Goal: Information Seeking & Learning: Learn about a topic

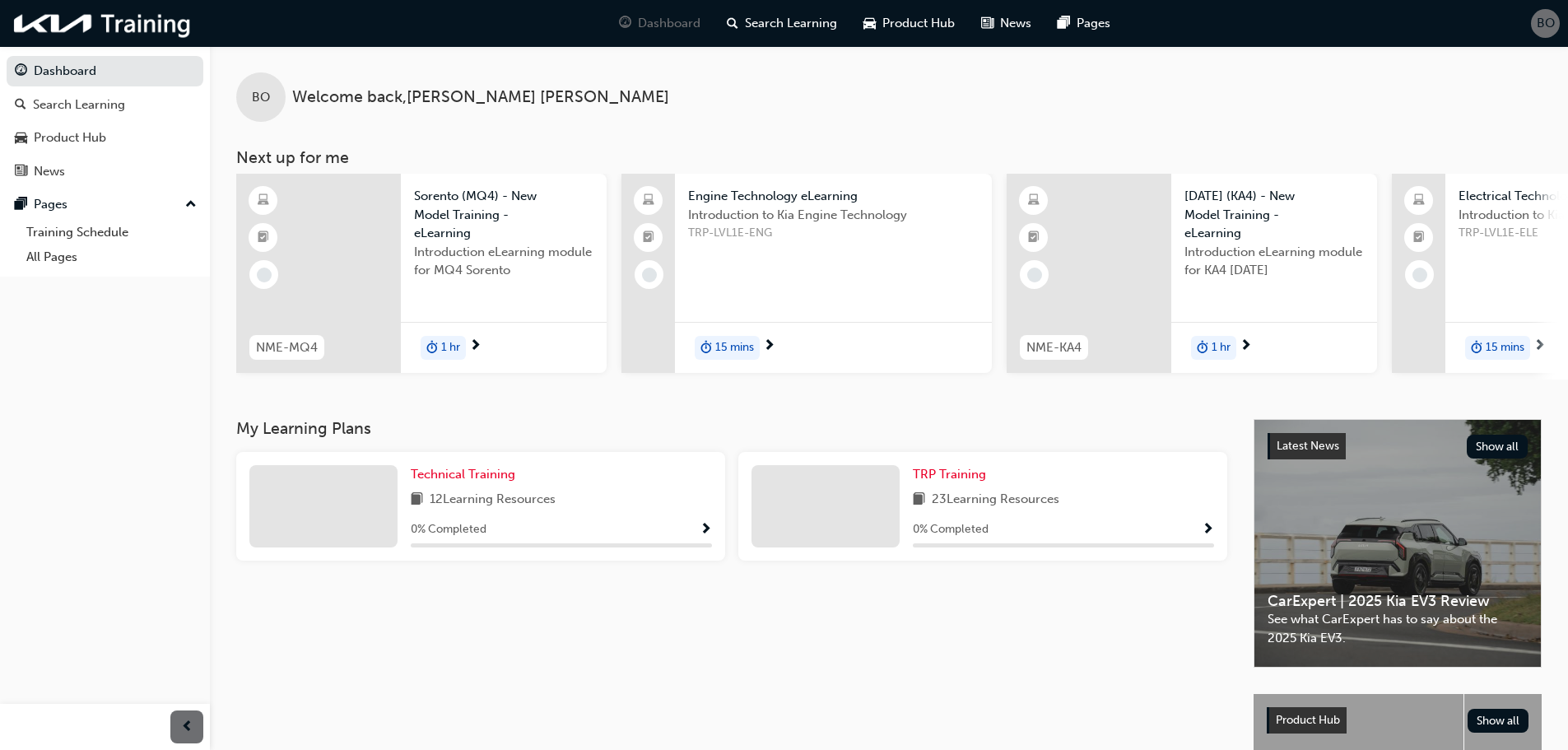
click at [663, 505] on div "12 Learning Resources" at bounding box center [561, 500] width 302 height 20
click at [1196, 536] on div "0 % Completed" at bounding box center [1063, 530] width 302 height 20
click at [949, 482] on span "TRP Training" at bounding box center [949, 474] width 73 height 15
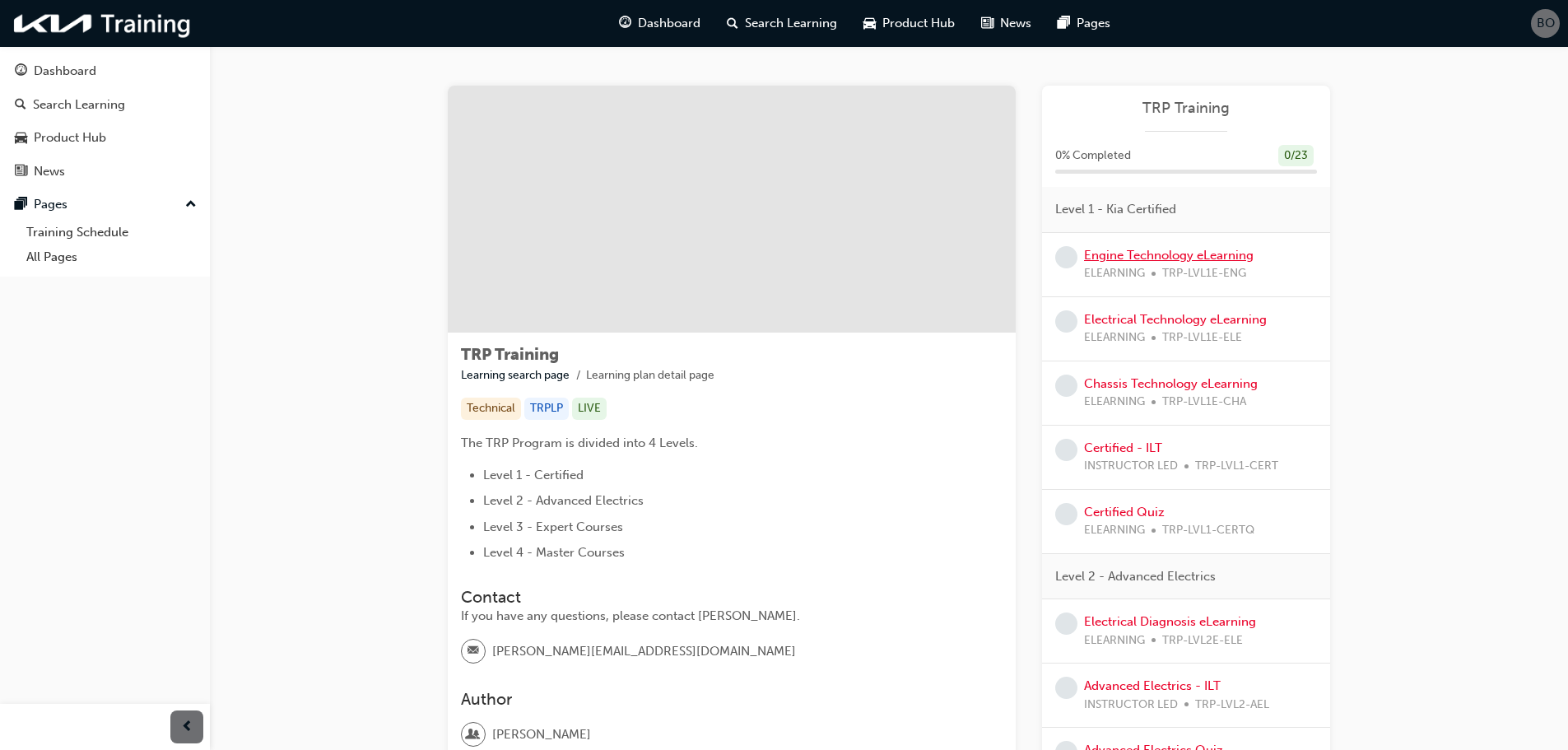
click at [1146, 255] on link "Engine Technology eLearning" at bounding box center [1169, 255] width 170 height 15
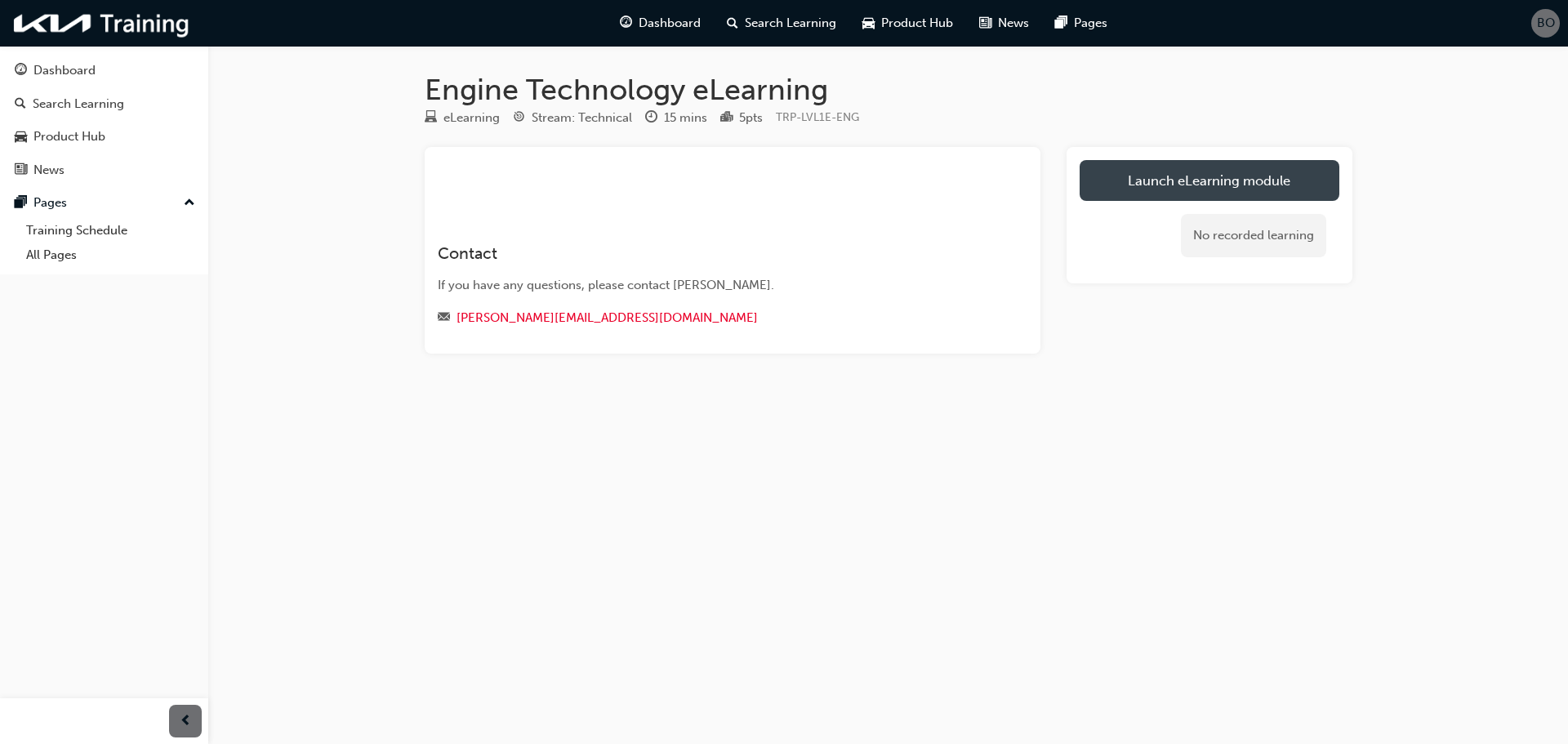
click at [1266, 167] on link "Launch eLearning module" at bounding box center [1209, 180] width 260 height 41
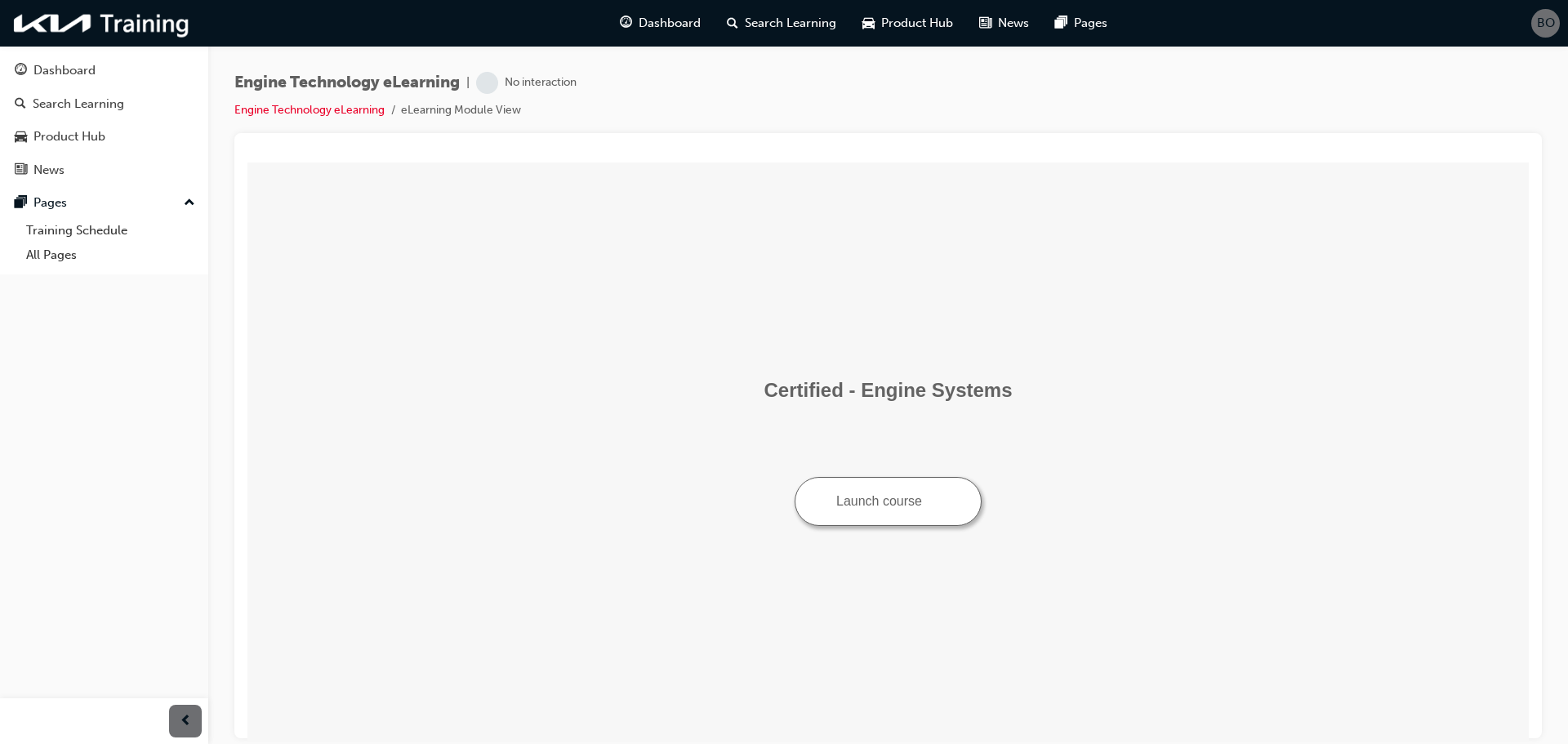
click at [840, 503] on button "Launch course" at bounding box center [888, 500] width 187 height 49
click at [689, 11] on div "Dashboard" at bounding box center [660, 23] width 107 height 33
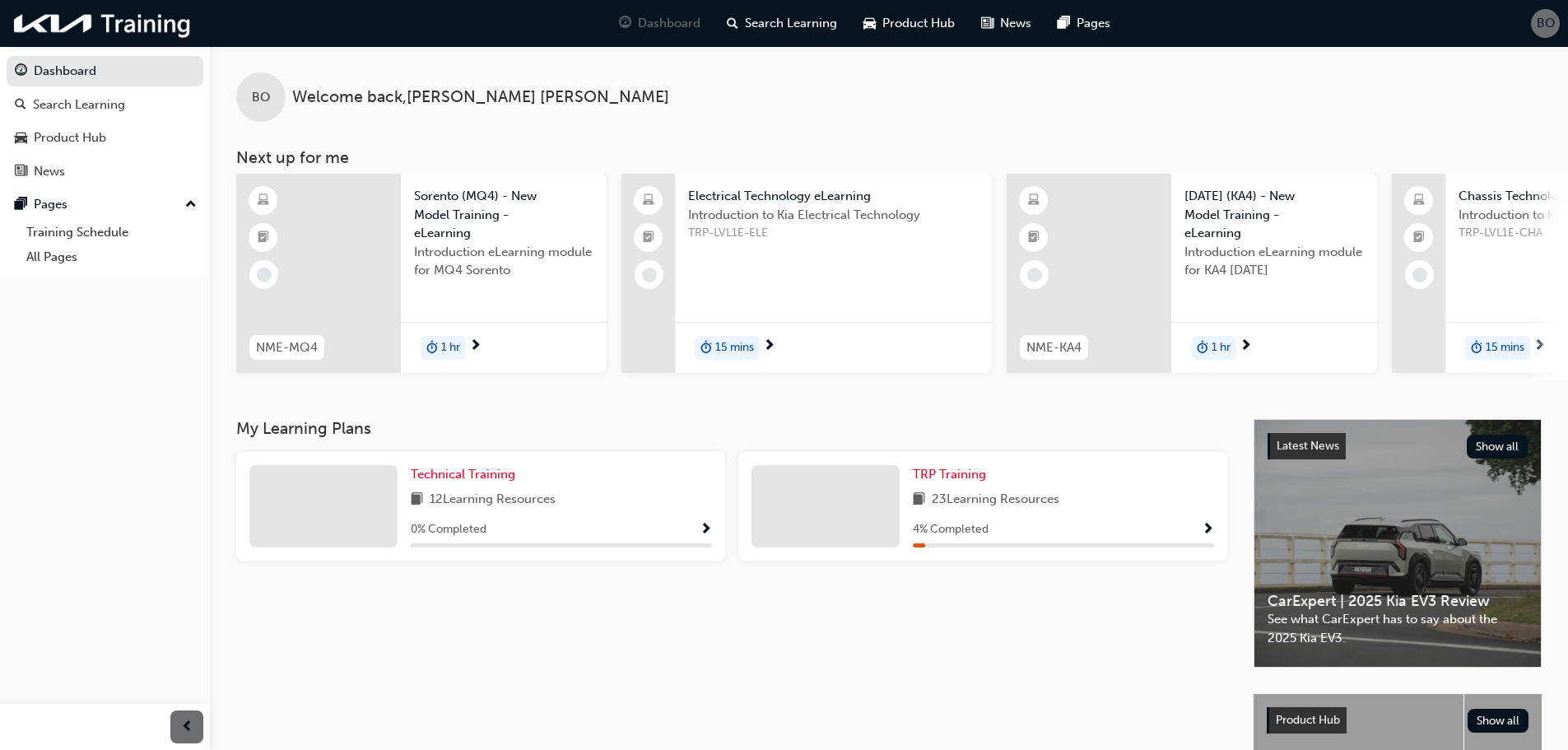
drag, startPoint x: 940, startPoint y: 503, endPoint x: 959, endPoint y: 491, distance: 22.5
click at [941, 502] on span "23 Learning Resources" at bounding box center [995, 500] width 127 height 20
click at [944, 476] on span "TRP Training" at bounding box center [949, 474] width 73 height 15
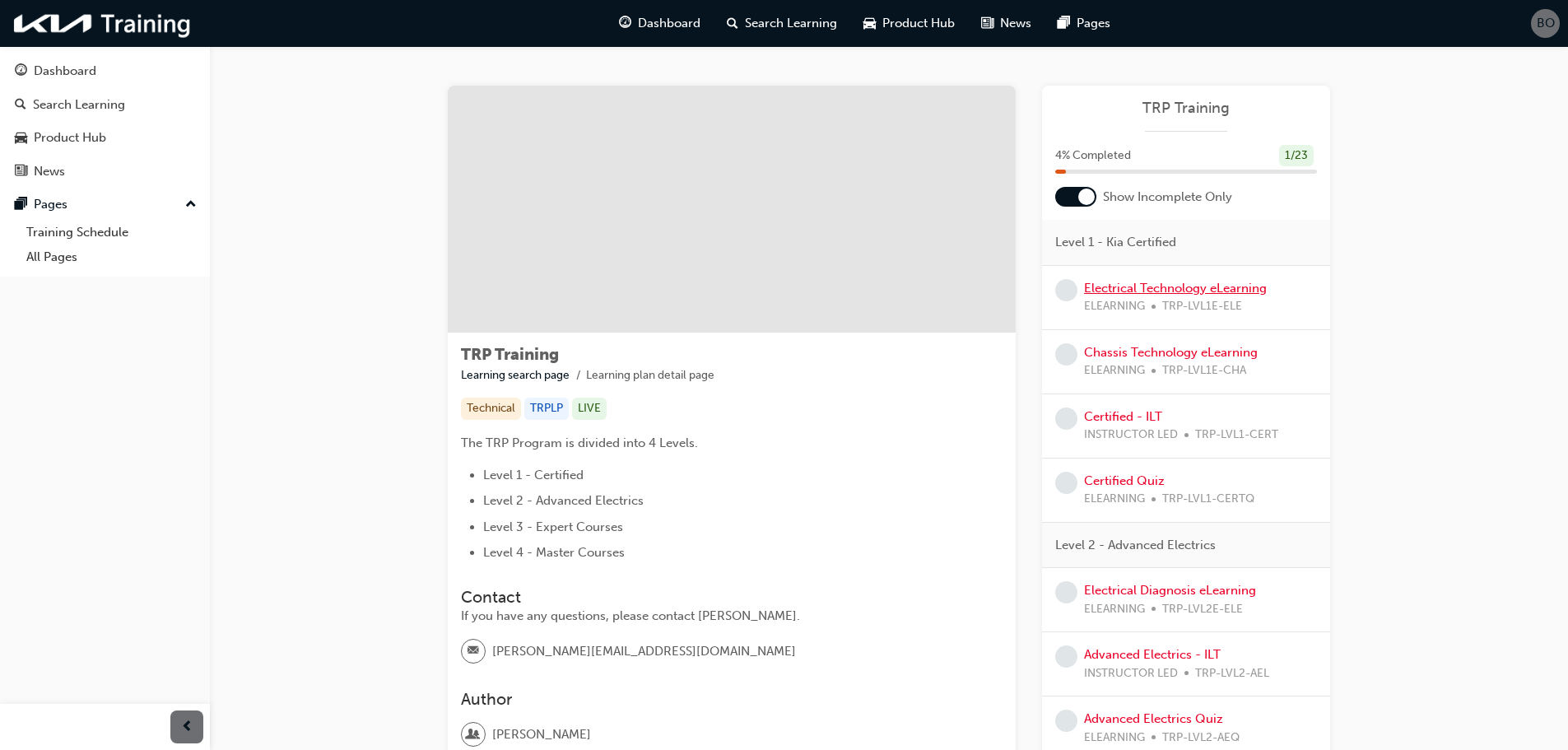
click at [1143, 288] on link "Electrical Technology eLearning" at bounding box center [1175, 288] width 183 height 15
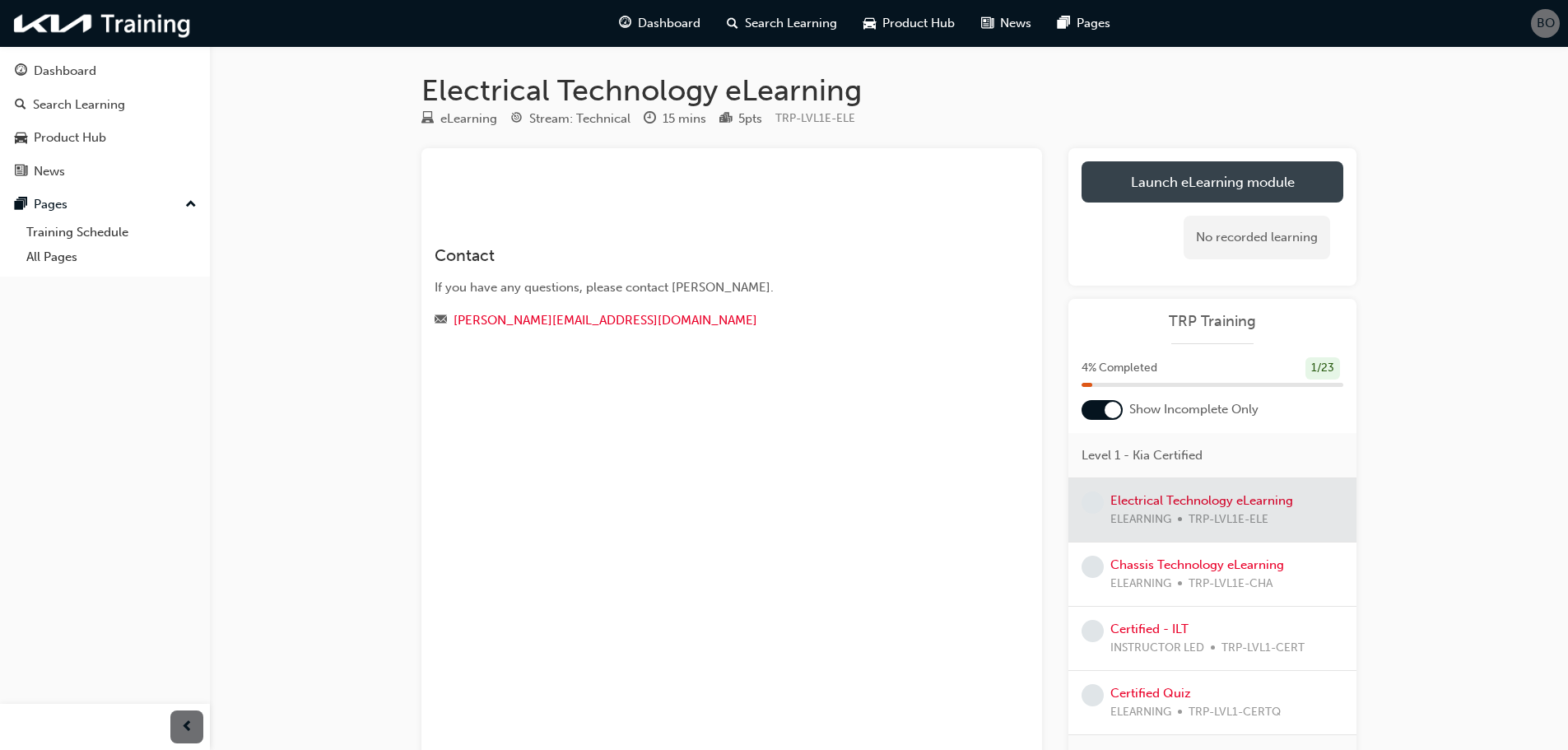
click at [1173, 178] on link "Launch eLearning module" at bounding box center [1212, 182] width 262 height 41
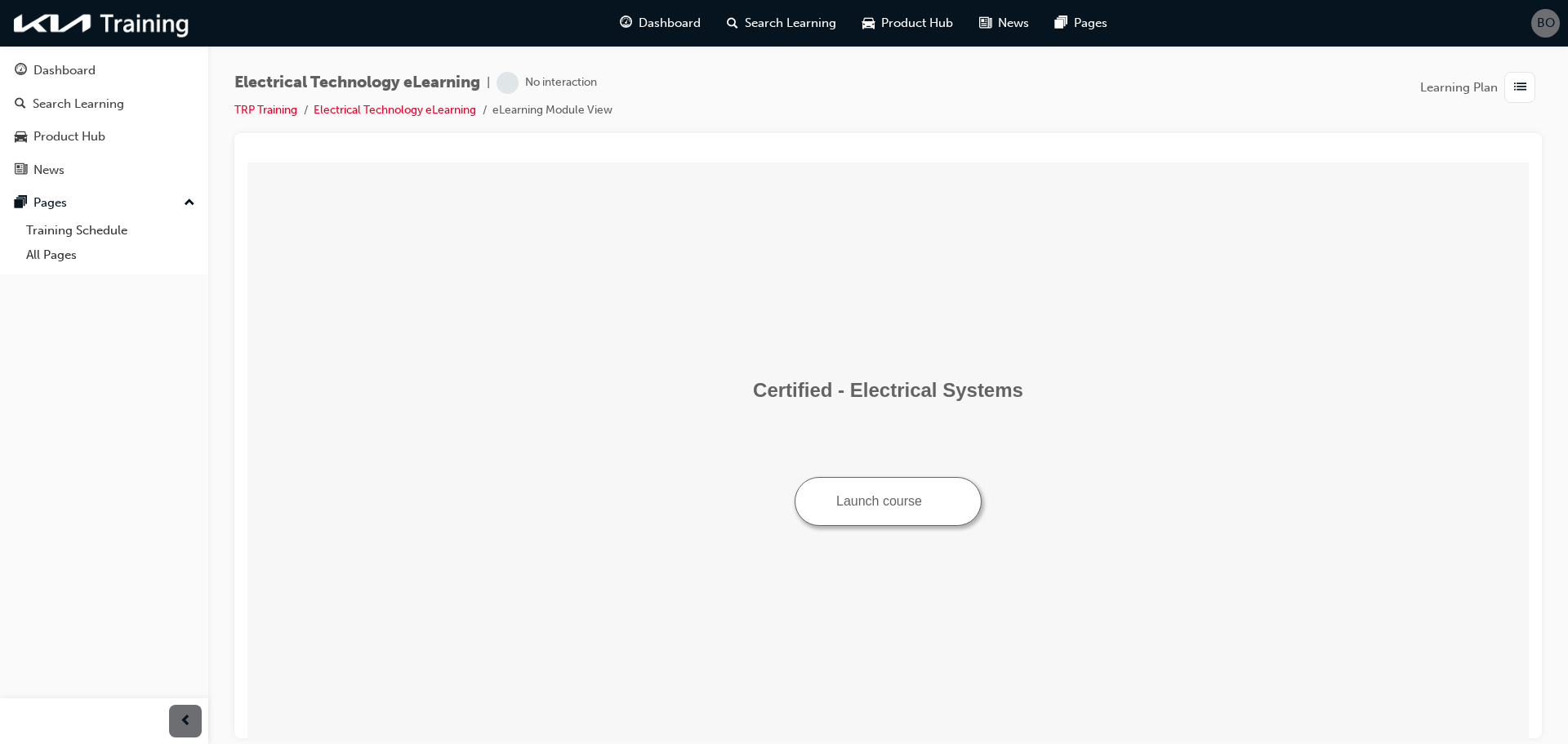
click at [877, 501] on button "Launch course" at bounding box center [888, 500] width 187 height 49
drag, startPoint x: 1038, startPoint y: 423, endPoint x: 1167, endPoint y: 544, distance: 176.9
click at [1167, 544] on td "Certified - Electrical Systems Launch course" at bounding box center [888, 451] width 1268 height 566
drag, startPoint x: 860, startPoint y: 765, endPoint x: 817, endPoint y: 761, distance: 43.2
drag, startPoint x: 817, startPoint y: 761, endPoint x: 1325, endPoint y: 487, distance: 577.2
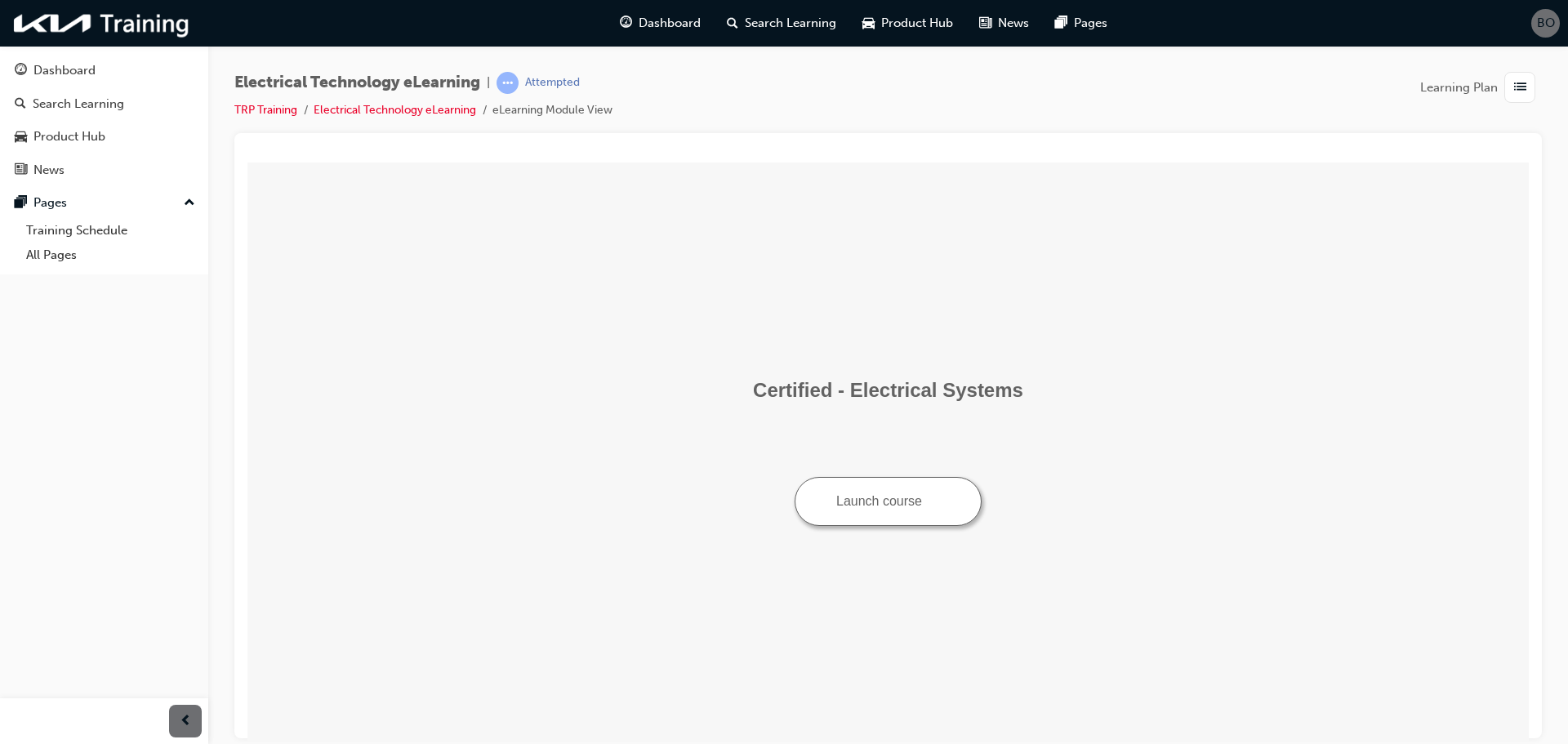
click at [1341, 489] on center "Certified - Electrical Systems Launch course" at bounding box center [888, 452] width 1268 height 147
click at [676, 24] on span "Dashboard" at bounding box center [668, 23] width 62 height 18
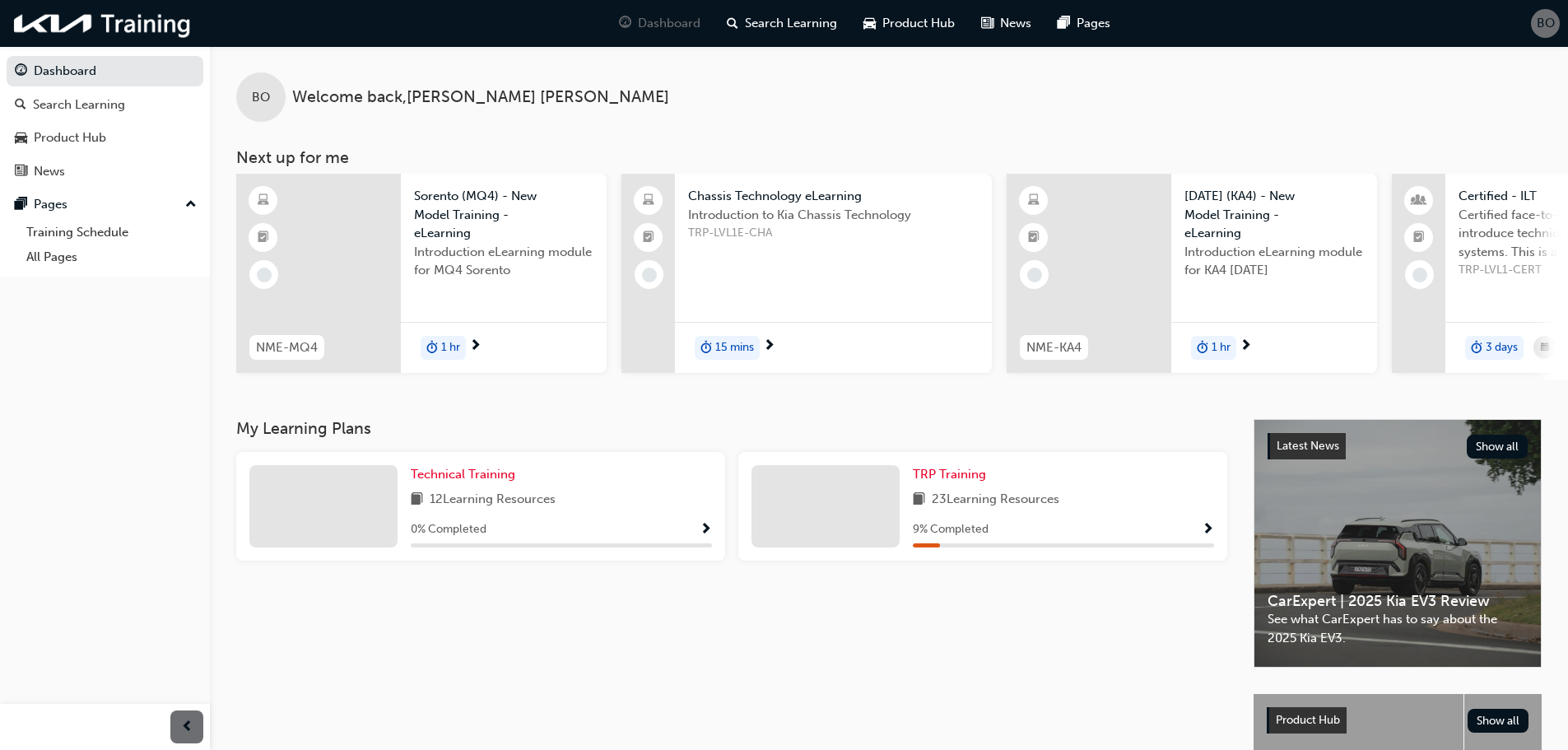
click at [1208, 534] on span "Show Progress" at bounding box center [1208, 530] width 12 height 15
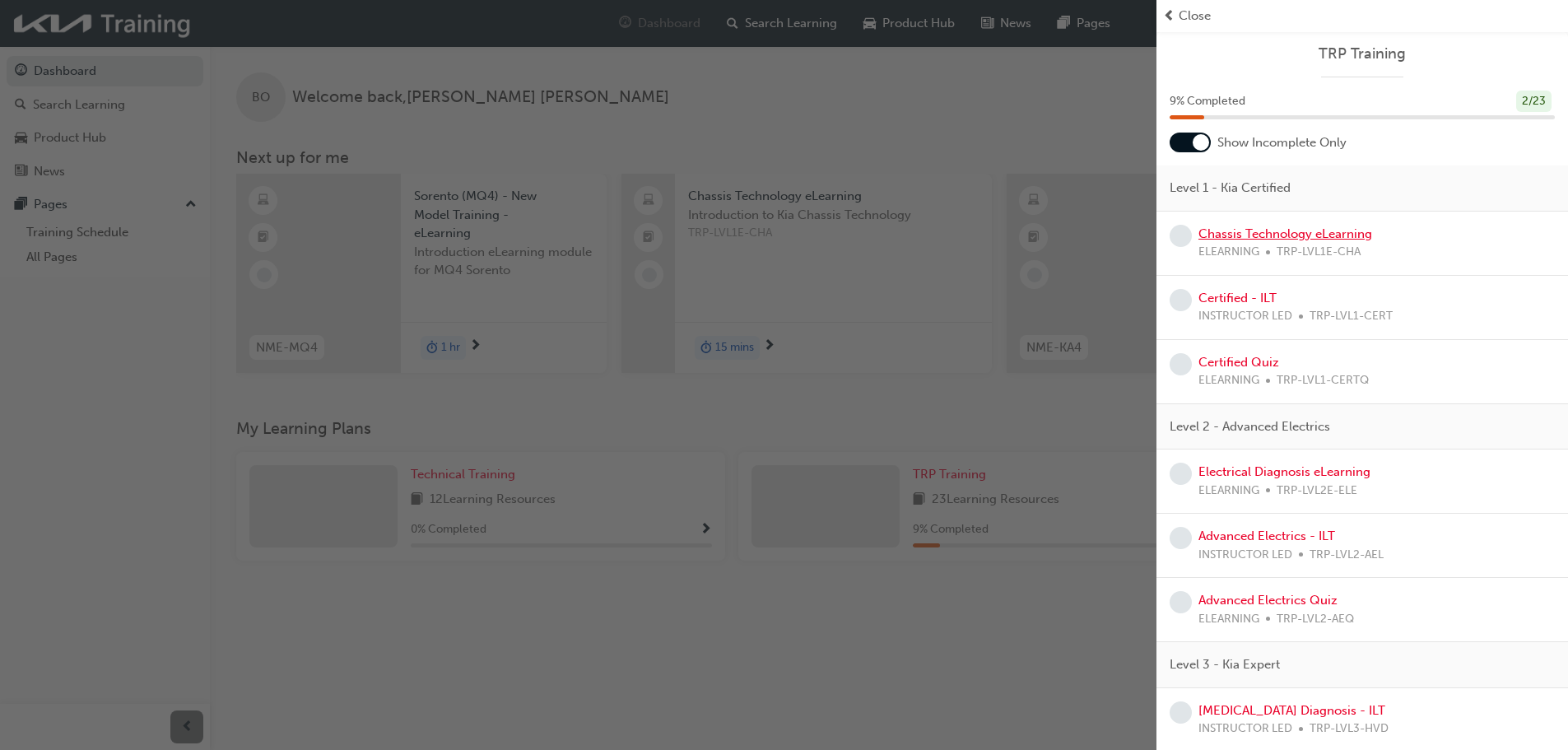
click at [1352, 238] on link "Chassis Technology eLearning" at bounding box center [1285, 234] width 174 height 15
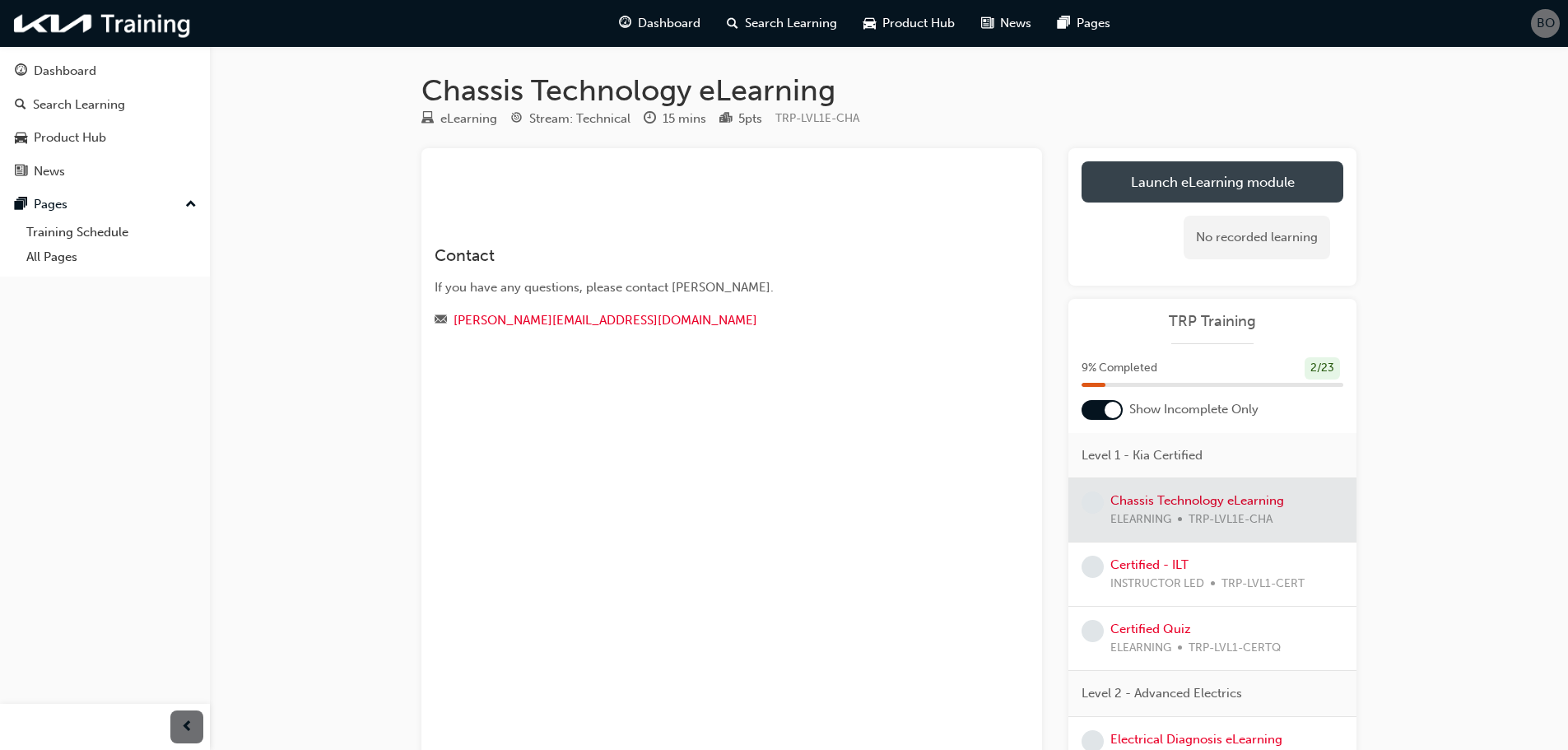
click at [1270, 175] on link "Launch eLearning module" at bounding box center [1212, 182] width 262 height 41
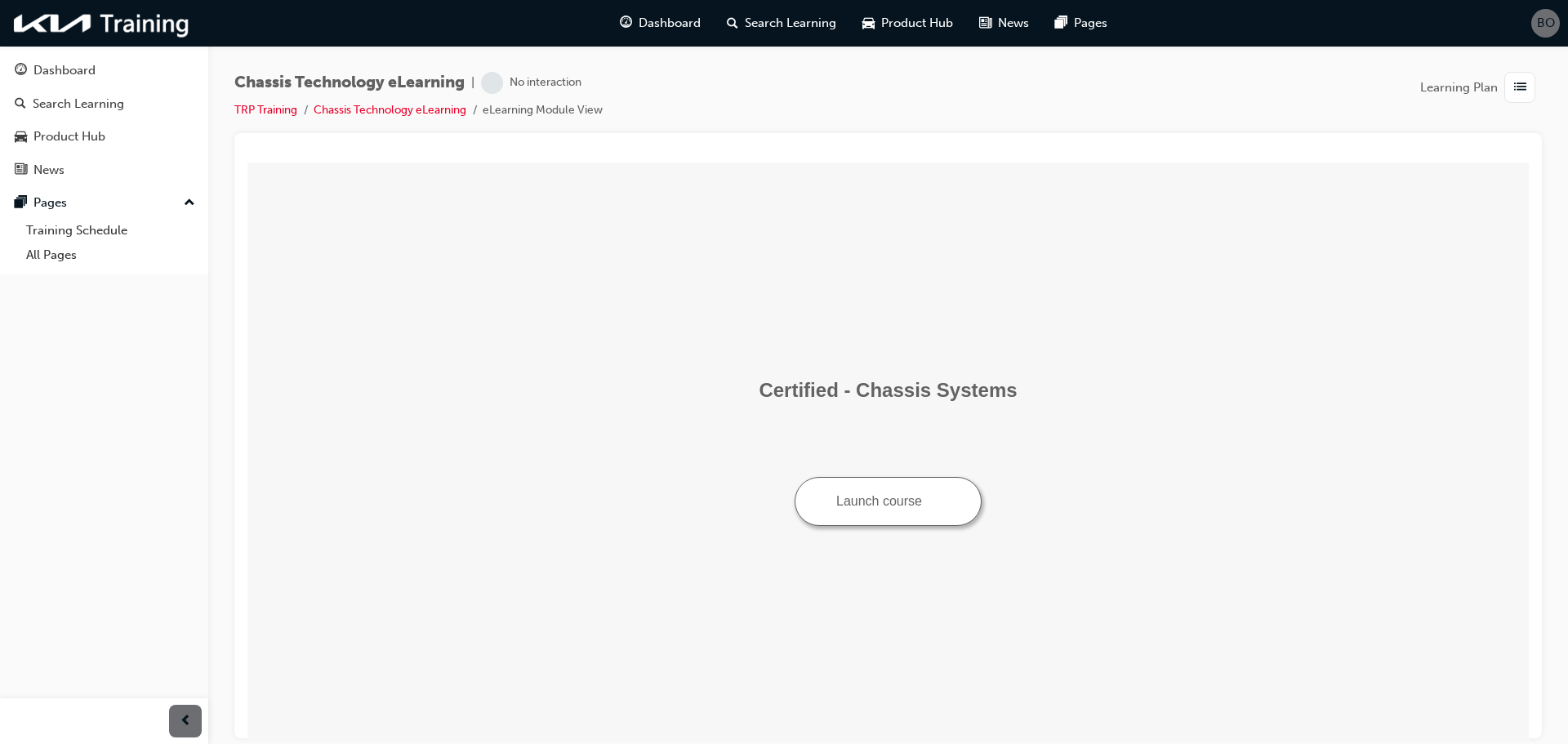
click at [861, 476] on center "Certified - Chassis Systems Launch course" at bounding box center [888, 452] width 1268 height 147
click at [861, 494] on button "Launch course" at bounding box center [888, 500] width 187 height 49
drag, startPoint x: 825, startPoint y: 407, endPoint x: 1246, endPoint y: 483, distance: 427.8
click at [1309, 488] on center "Certified - Chassis Systems Launch course" at bounding box center [888, 452] width 1268 height 147
click at [674, 25] on span "Dashboard" at bounding box center [668, 23] width 62 height 18
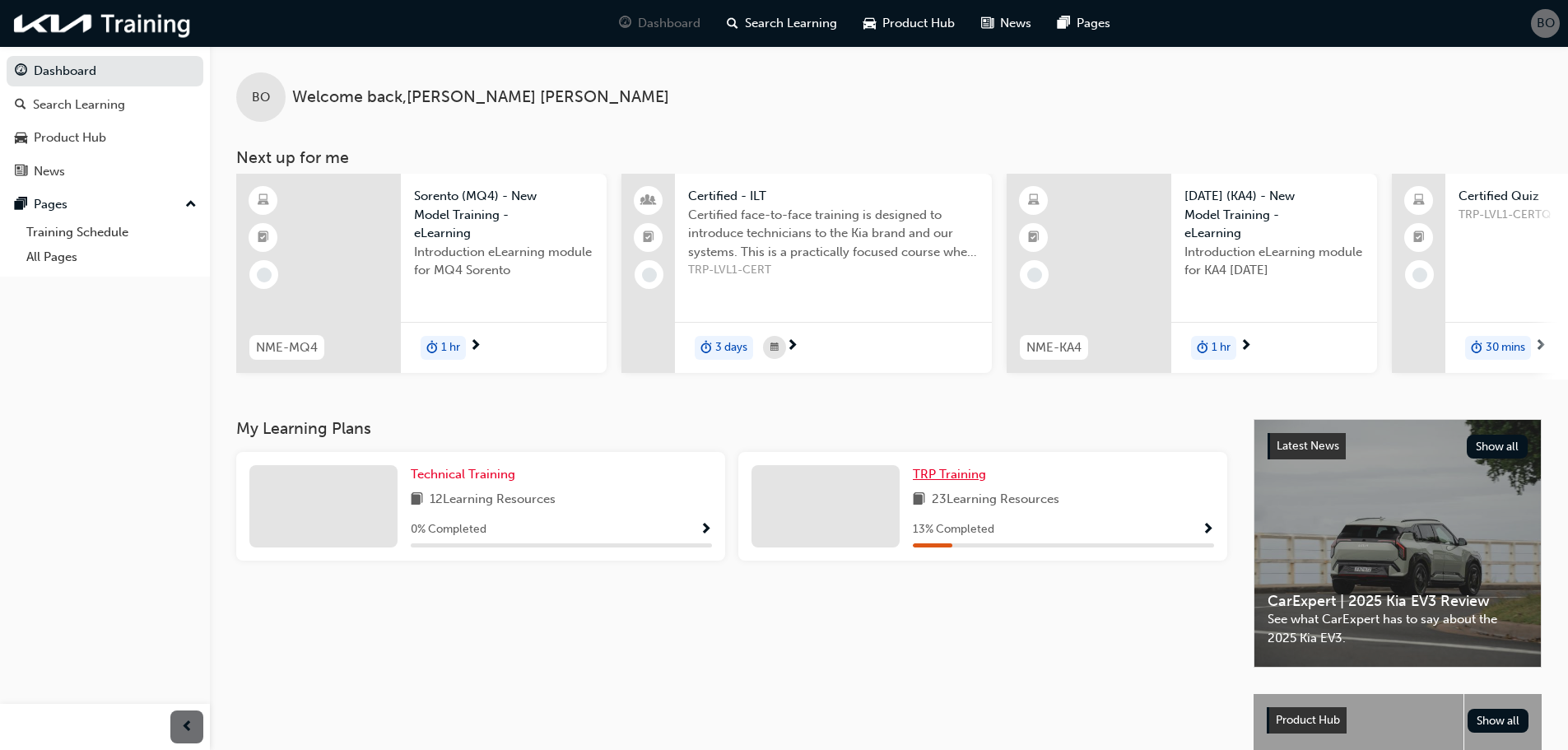
click at [952, 474] on span "TRP Training" at bounding box center [949, 474] width 73 height 15
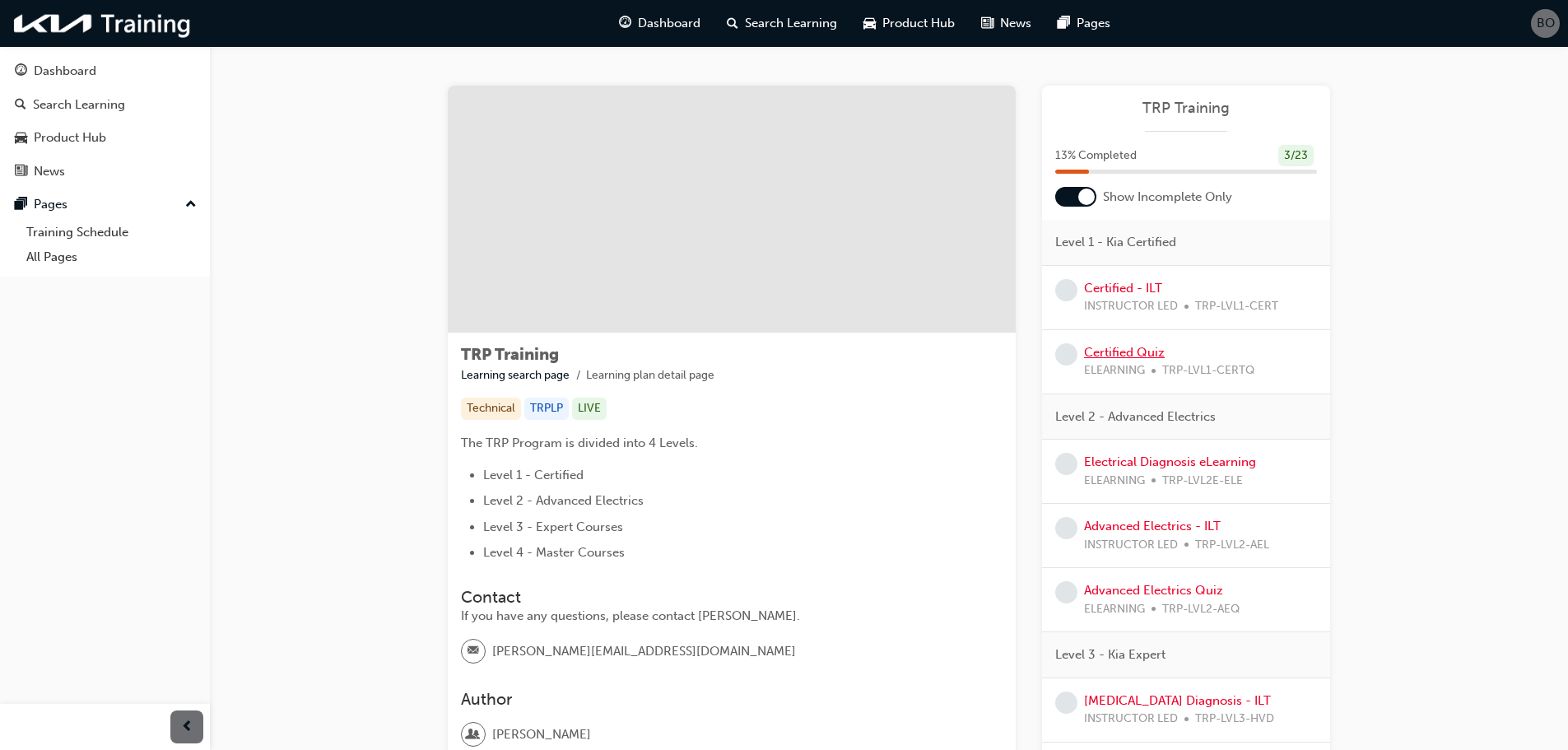
click at [1125, 354] on link "Certified Quiz" at bounding box center [1124, 353] width 81 height 15
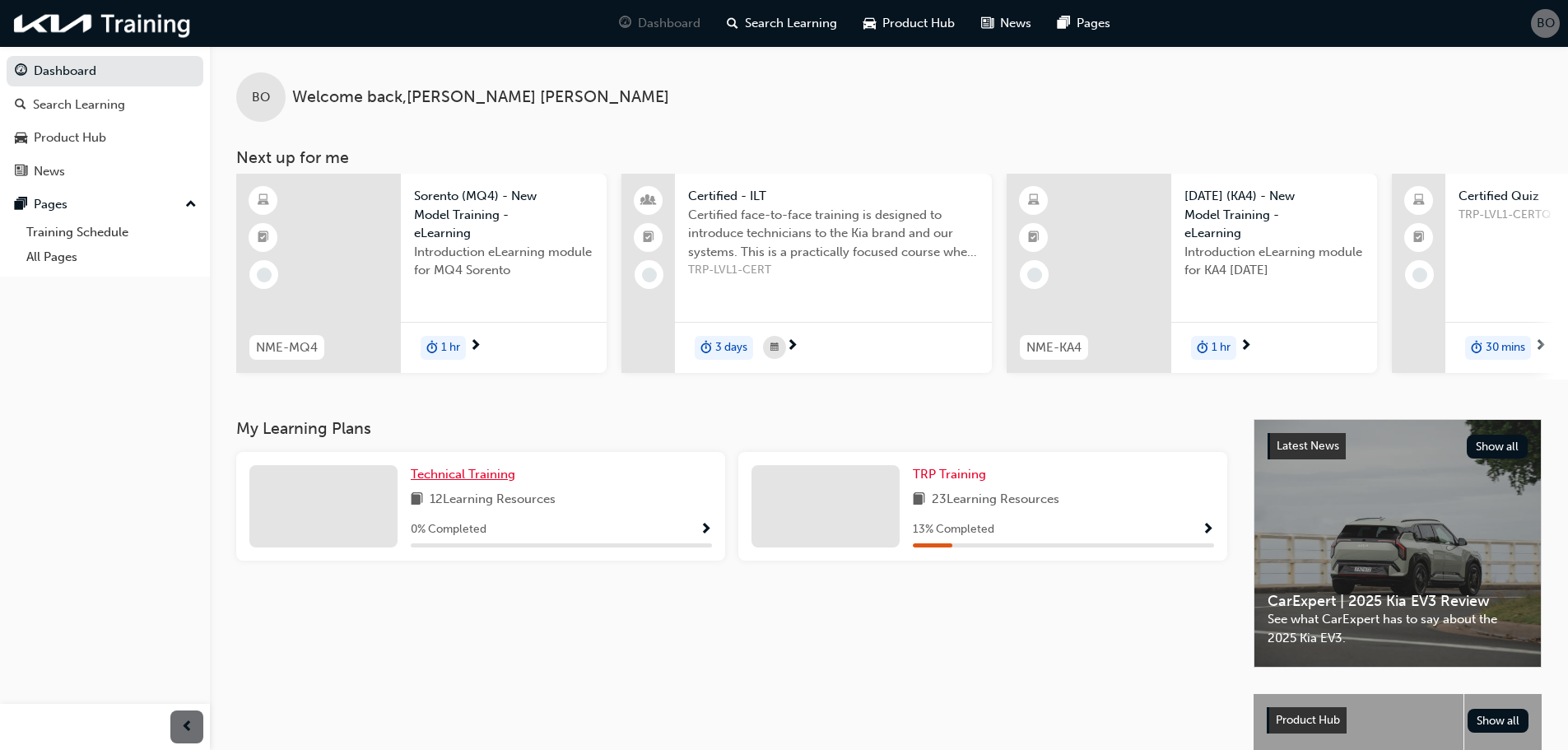
drag, startPoint x: 460, startPoint y: 483, endPoint x: 474, endPoint y: 482, distance: 14.0
click at [461, 482] on span "Technical Training" at bounding box center [462, 474] width 105 height 15
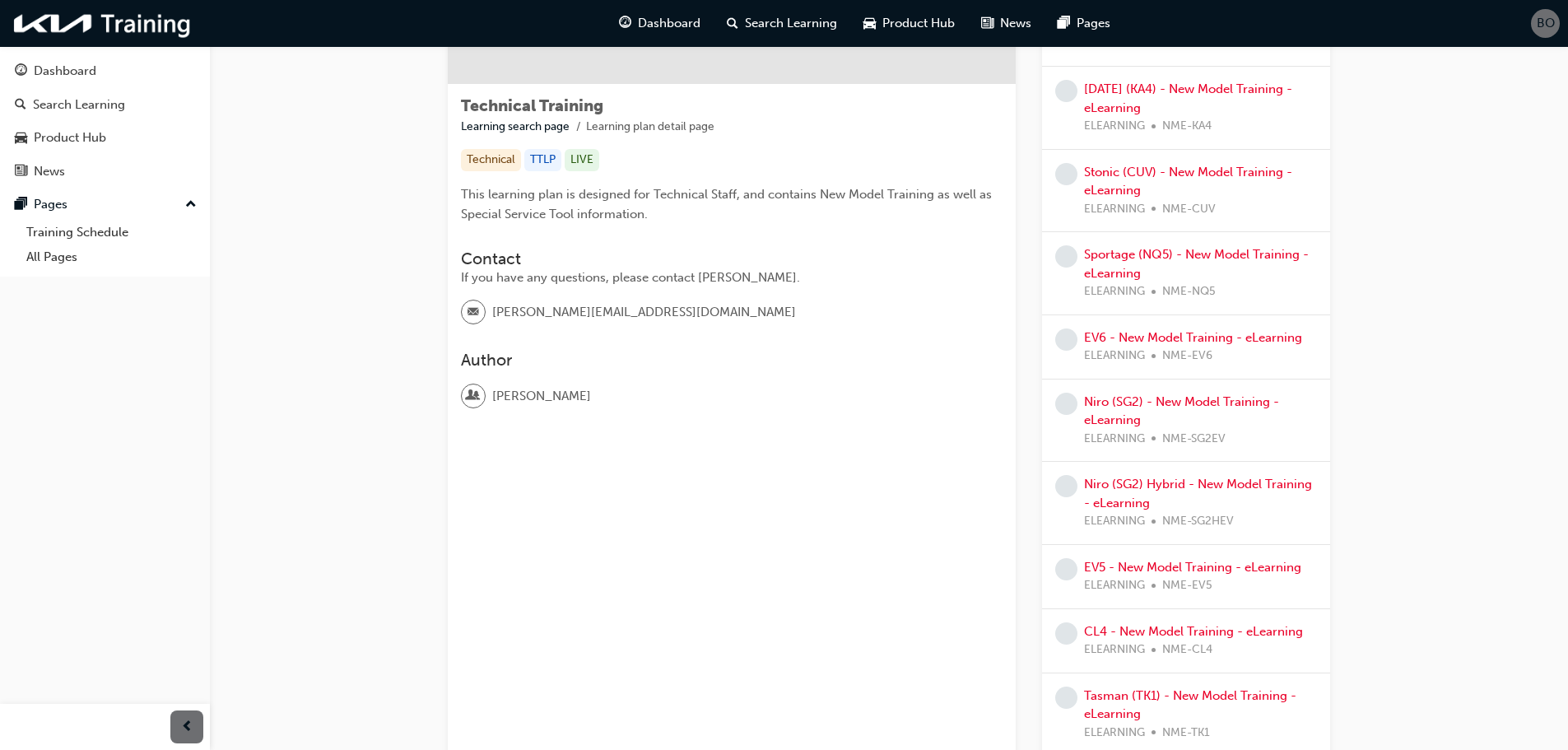
scroll to position [220, 0]
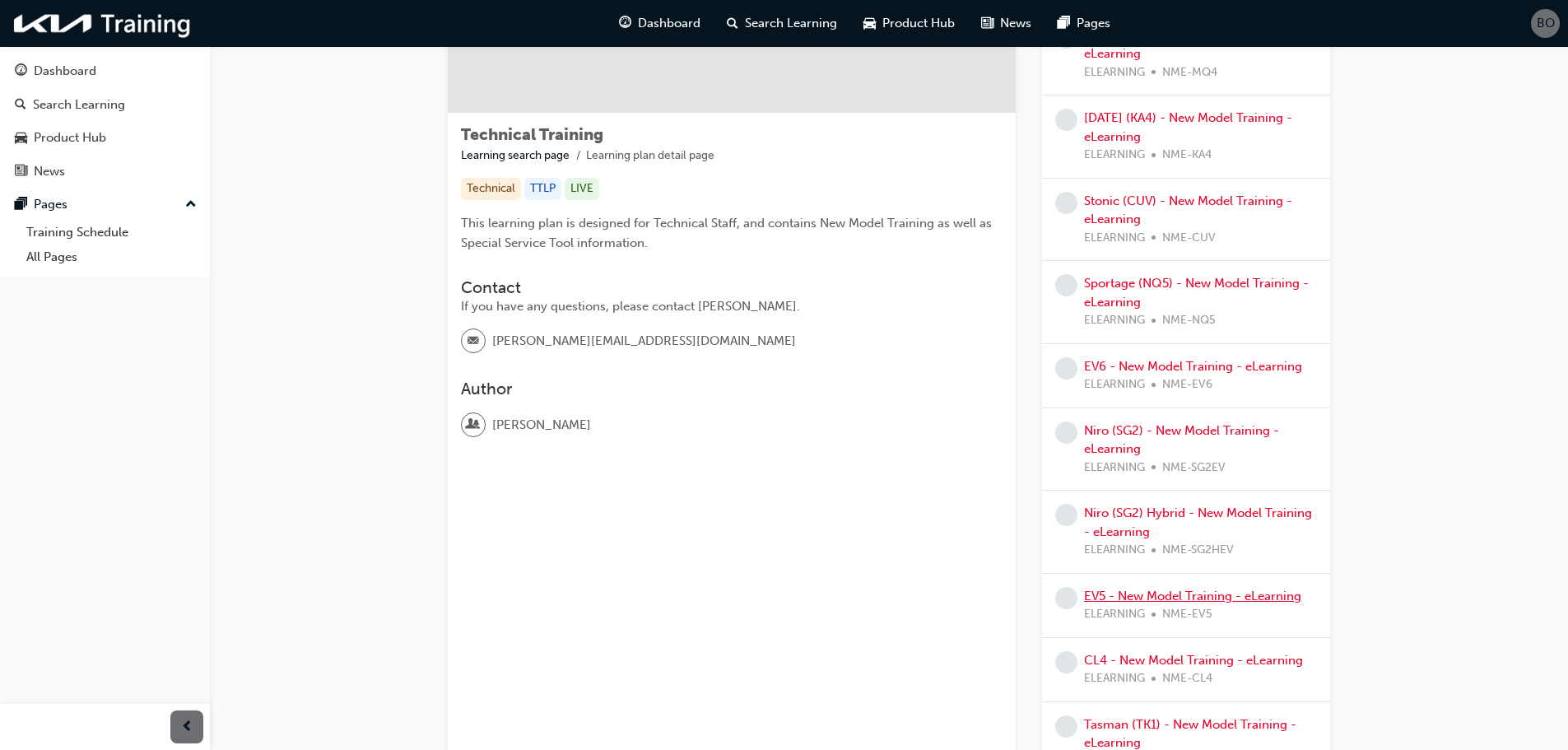
click at [1215, 590] on link "EV5 - New Model Training - eLearning" at bounding box center [1193, 596] width 217 height 15
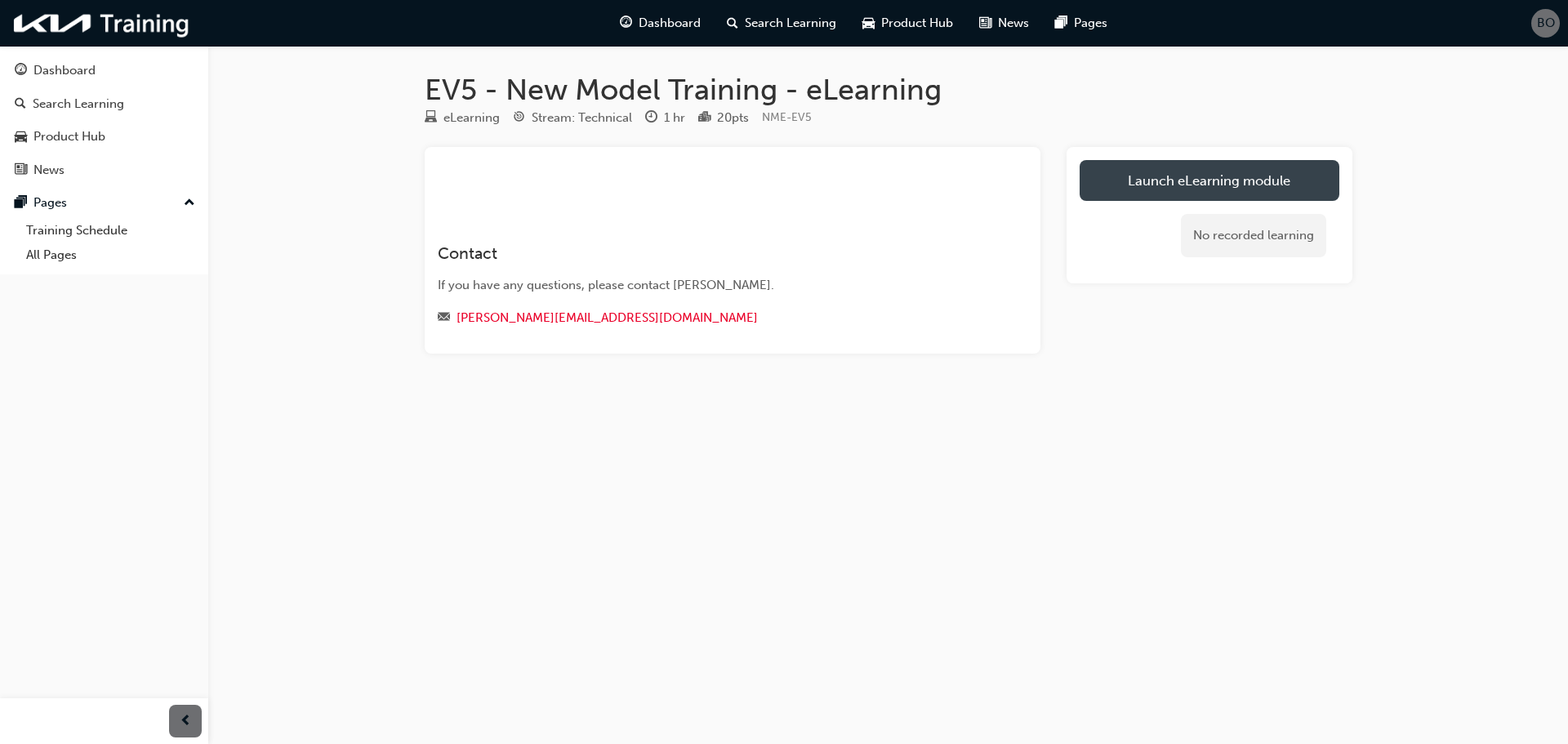
click at [1291, 174] on link "Launch eLearning module" at bounding box center [1209, 180] width 260 height 41
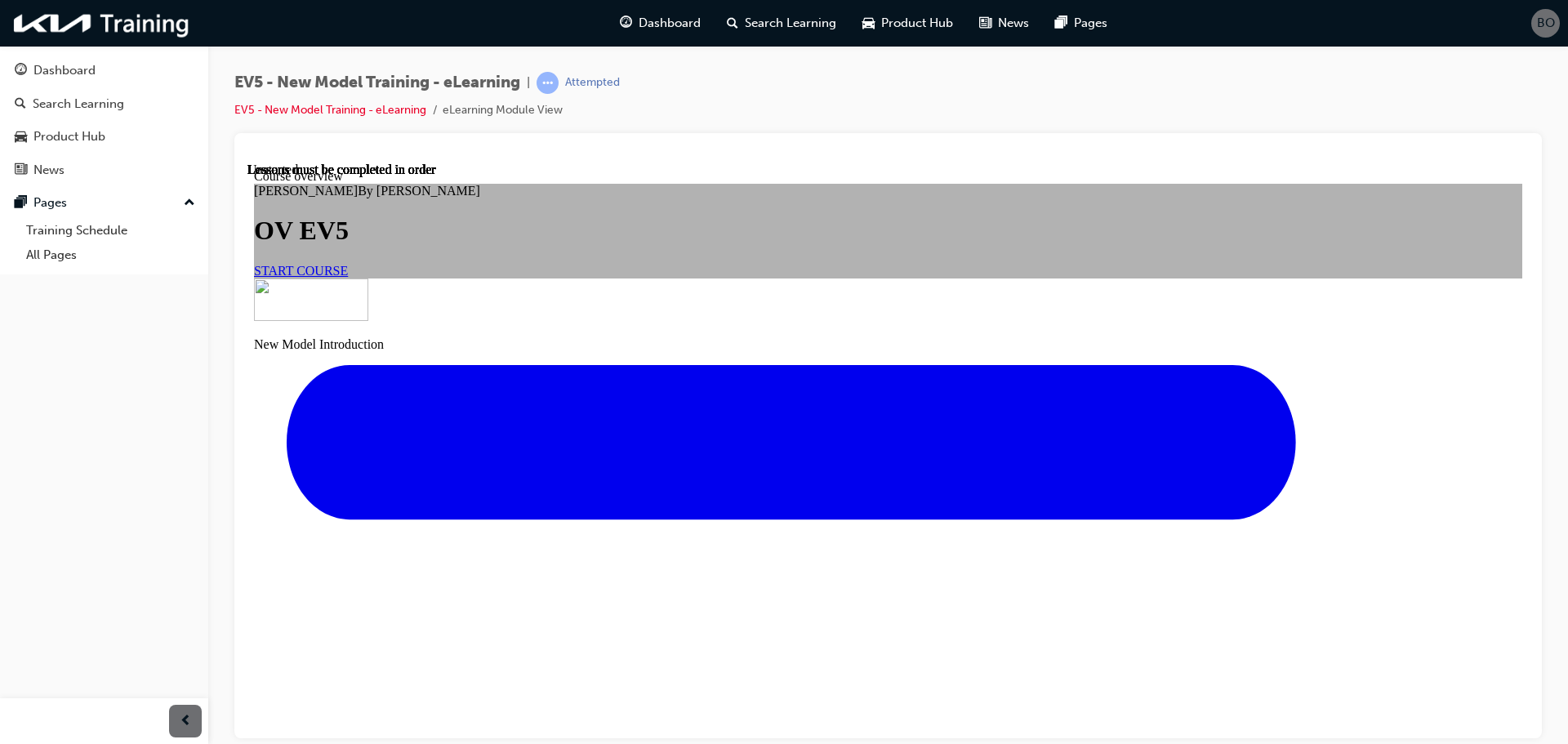
scroll to position [82, 0]
click at [348, 277] on span "START COURSE" at bounding box center [301, 270] width 94 height 14
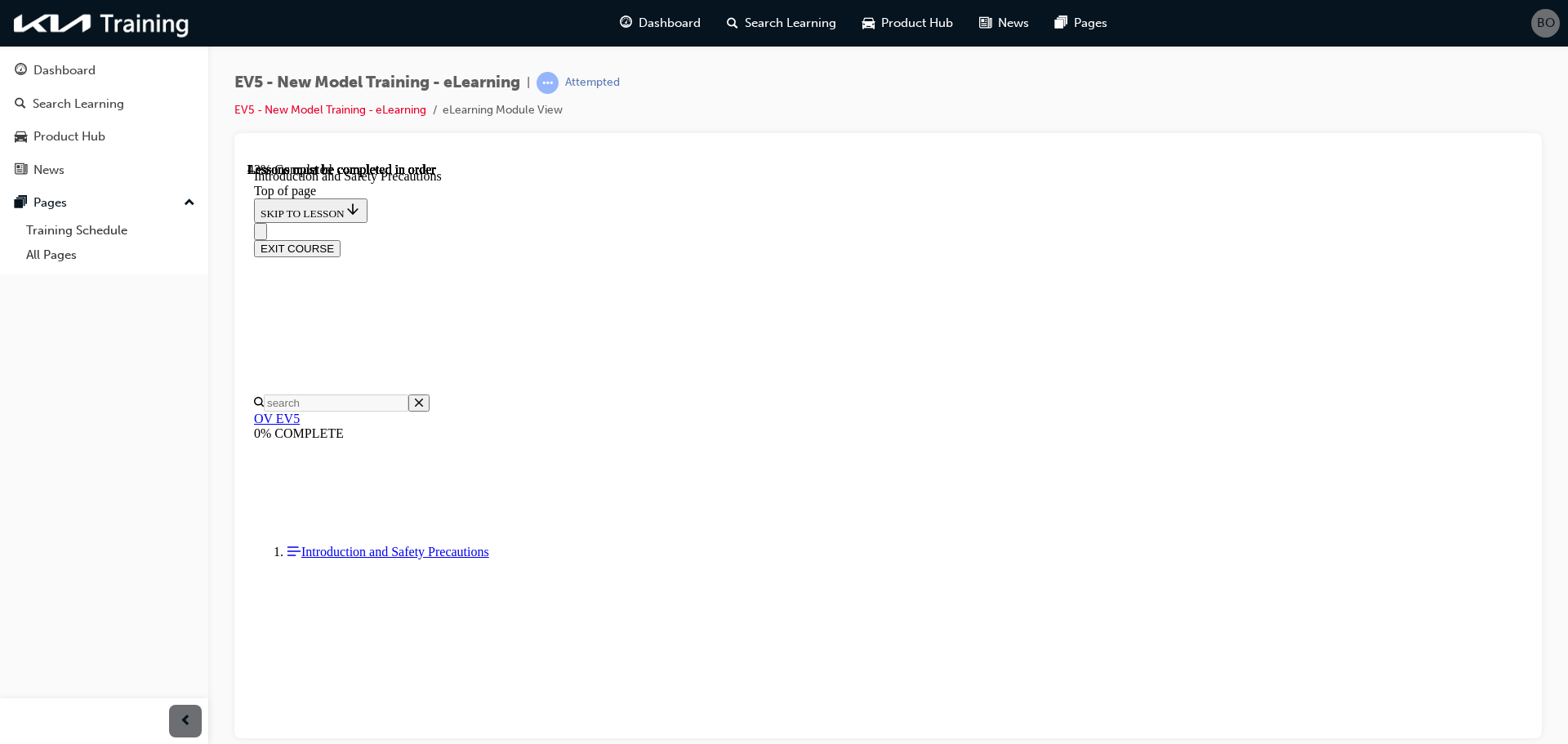
scroll to position [459, 0]
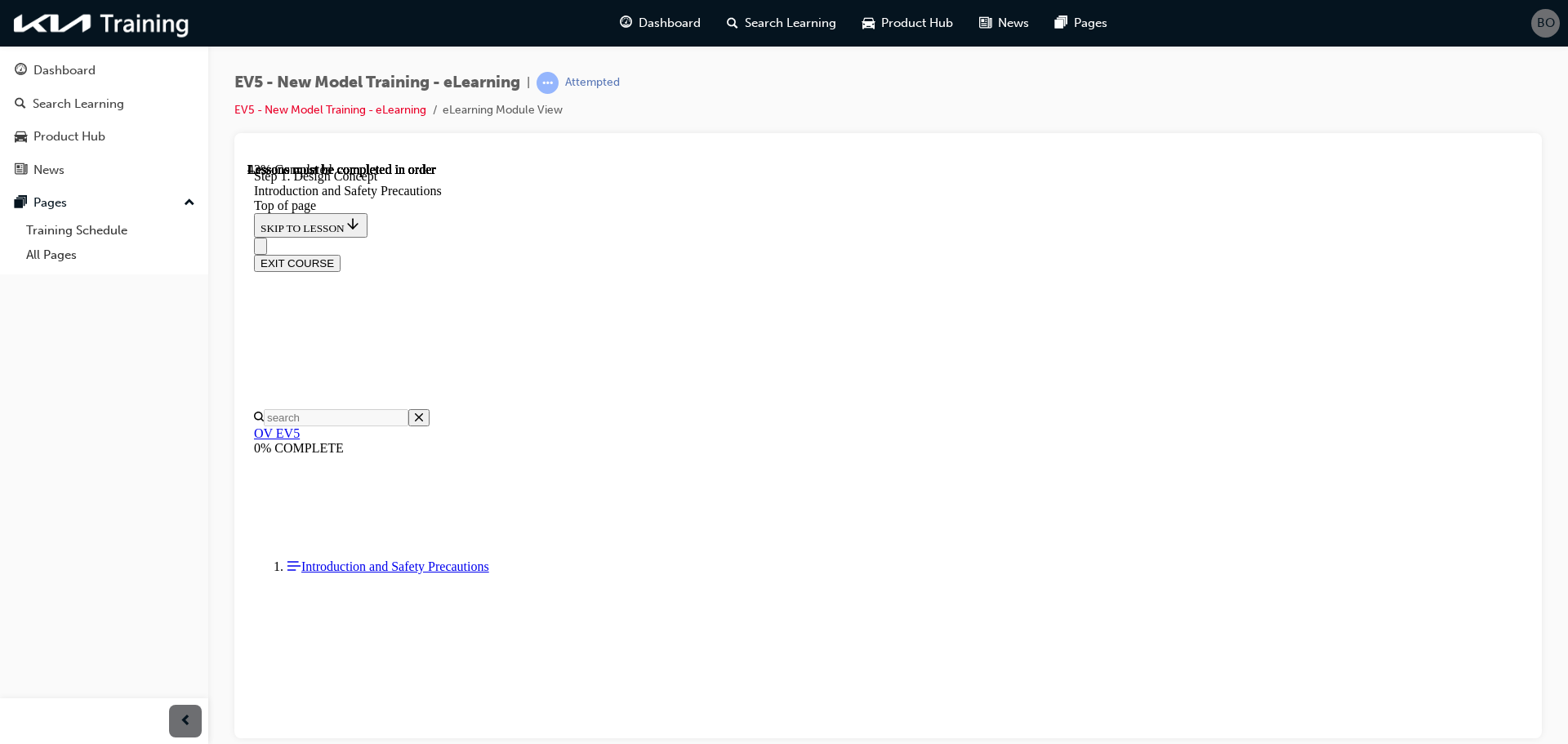
scroll to position [287, 0]
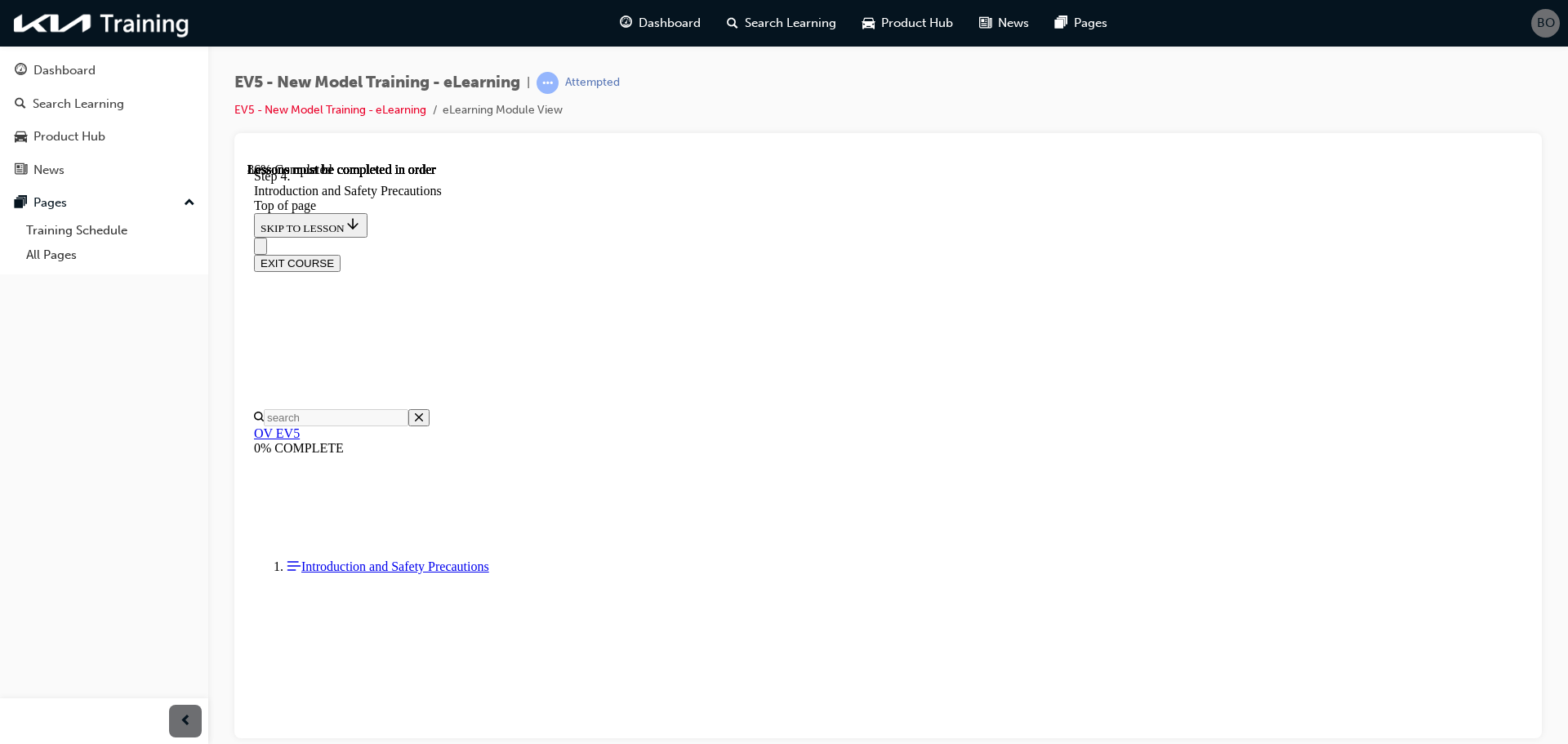
scroll to position [2525, 0]
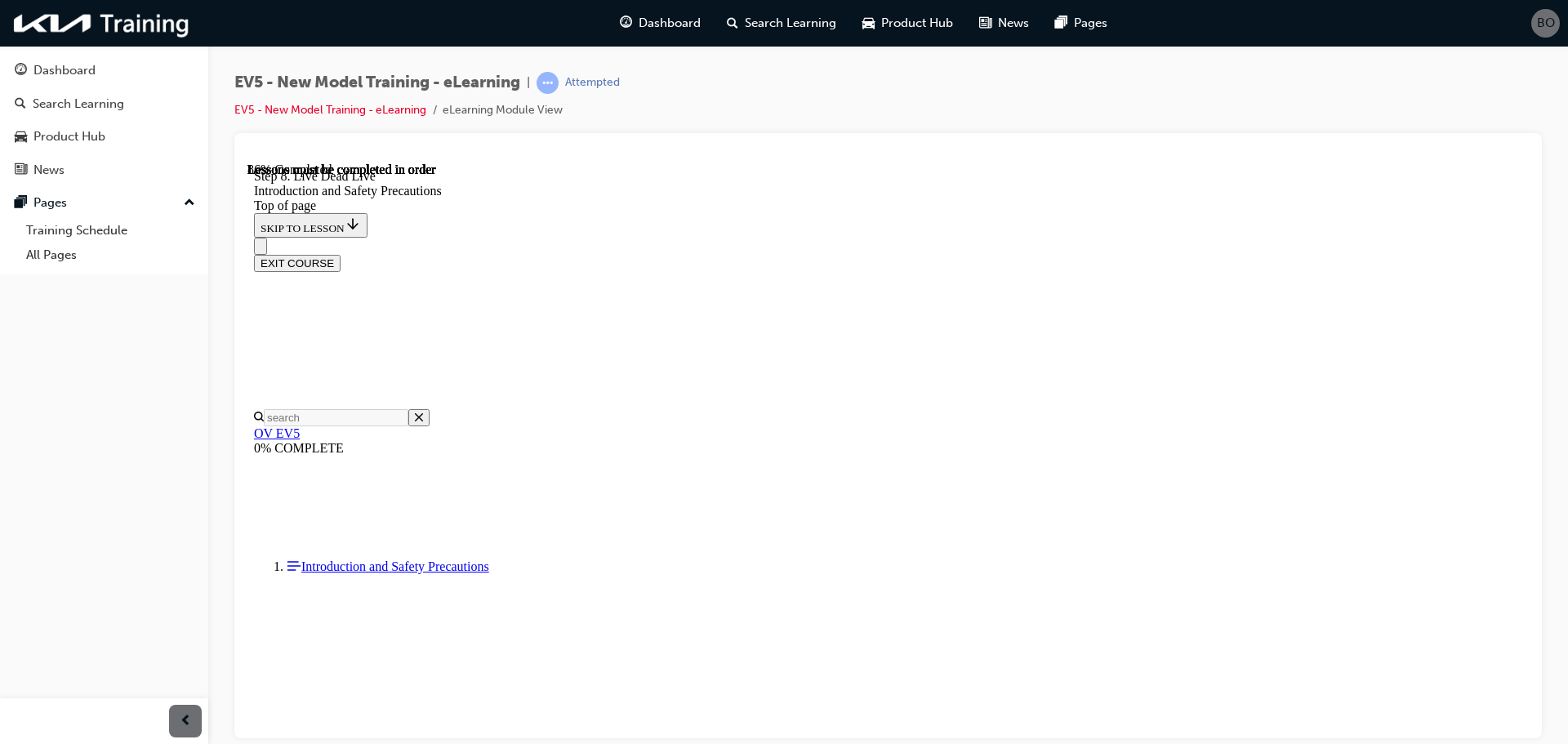
scroll to position [2586, 0]
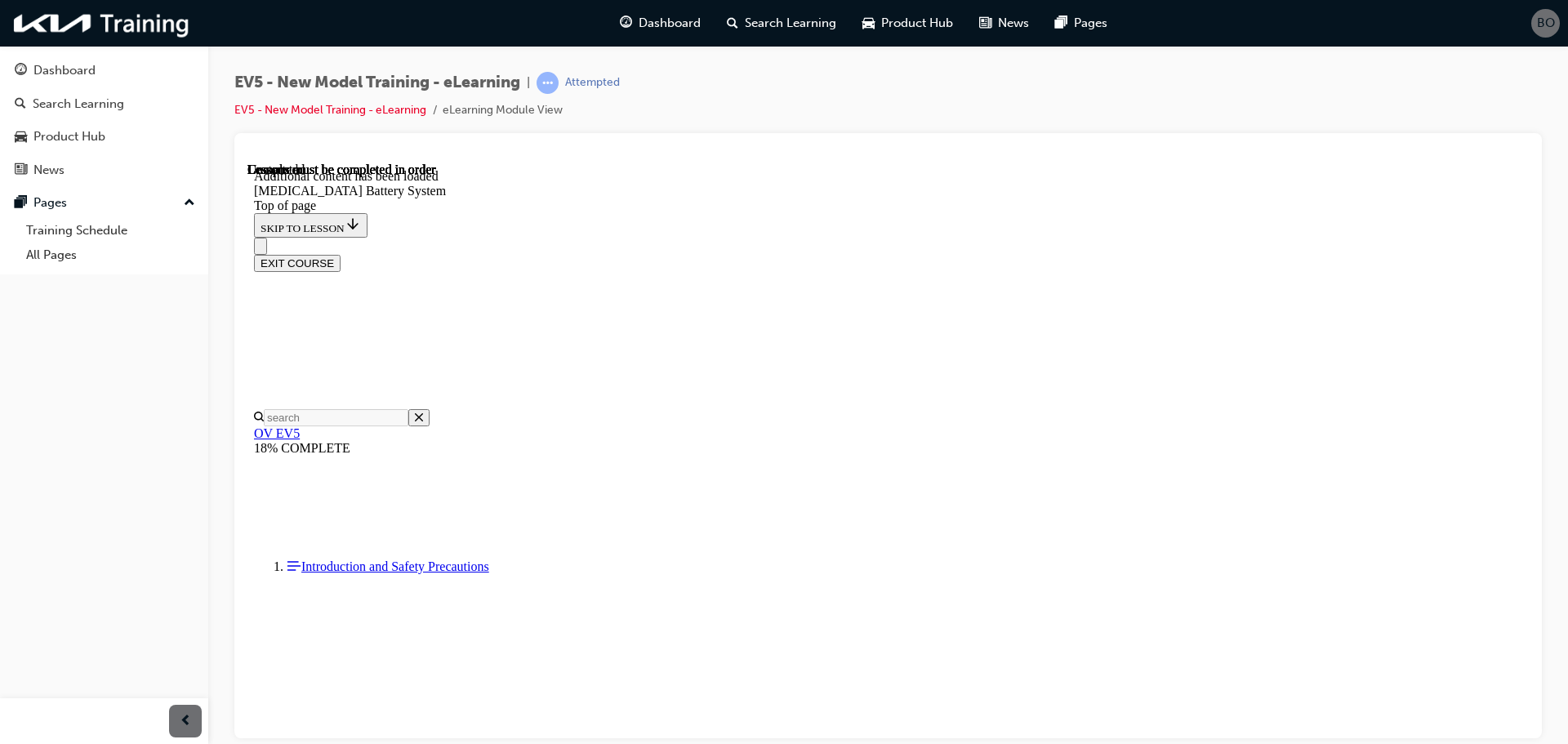
scroll to position [2376, 0]
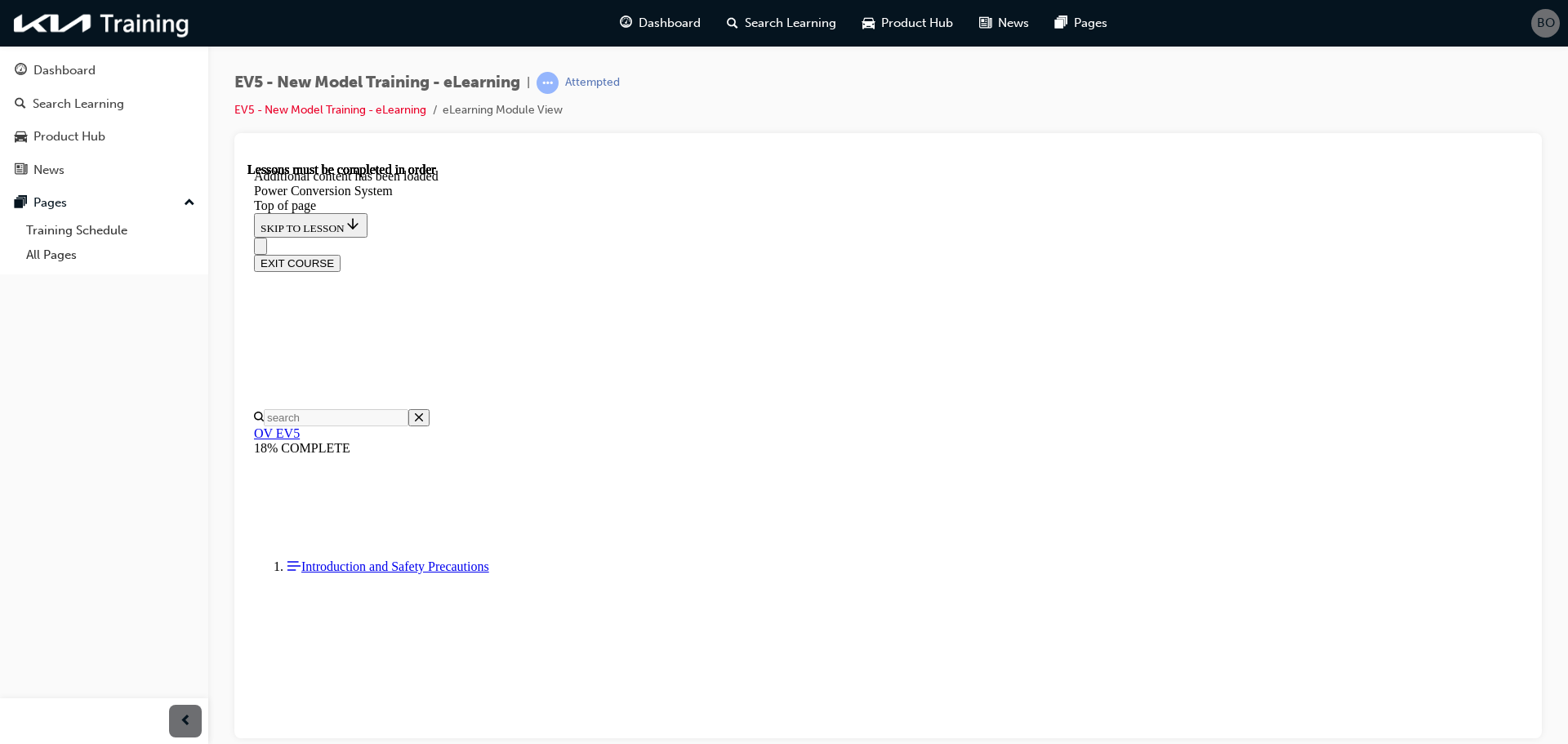
drag, startPoint x: 1018, startPoint y: 489, endPoint x: 1026, endPoint y: 482, distance: 10.6
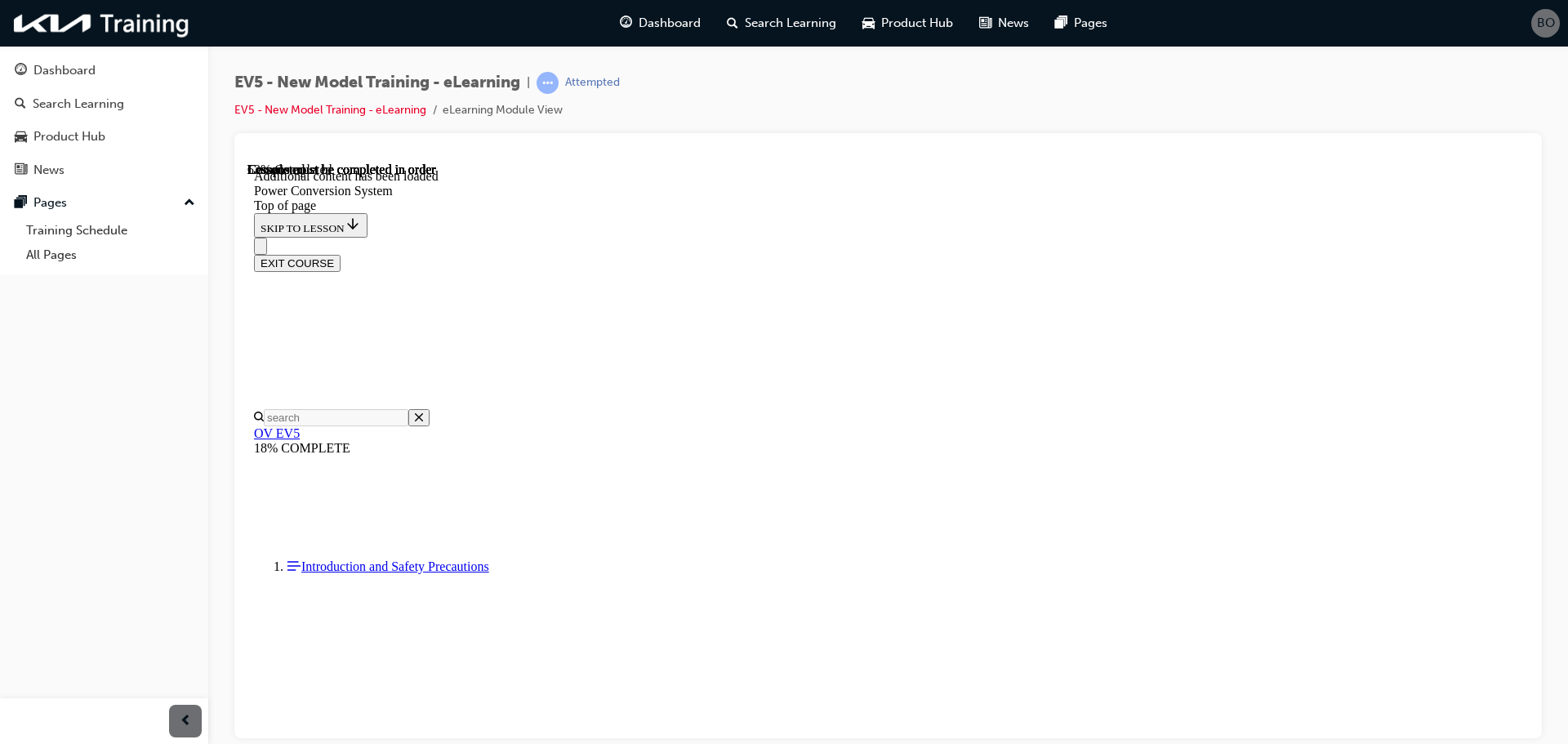
scroll to position [2858, 0]
click at [341, 254] on button "EXIT COURSE" at bounding box center [297, 262] width 87 height 17
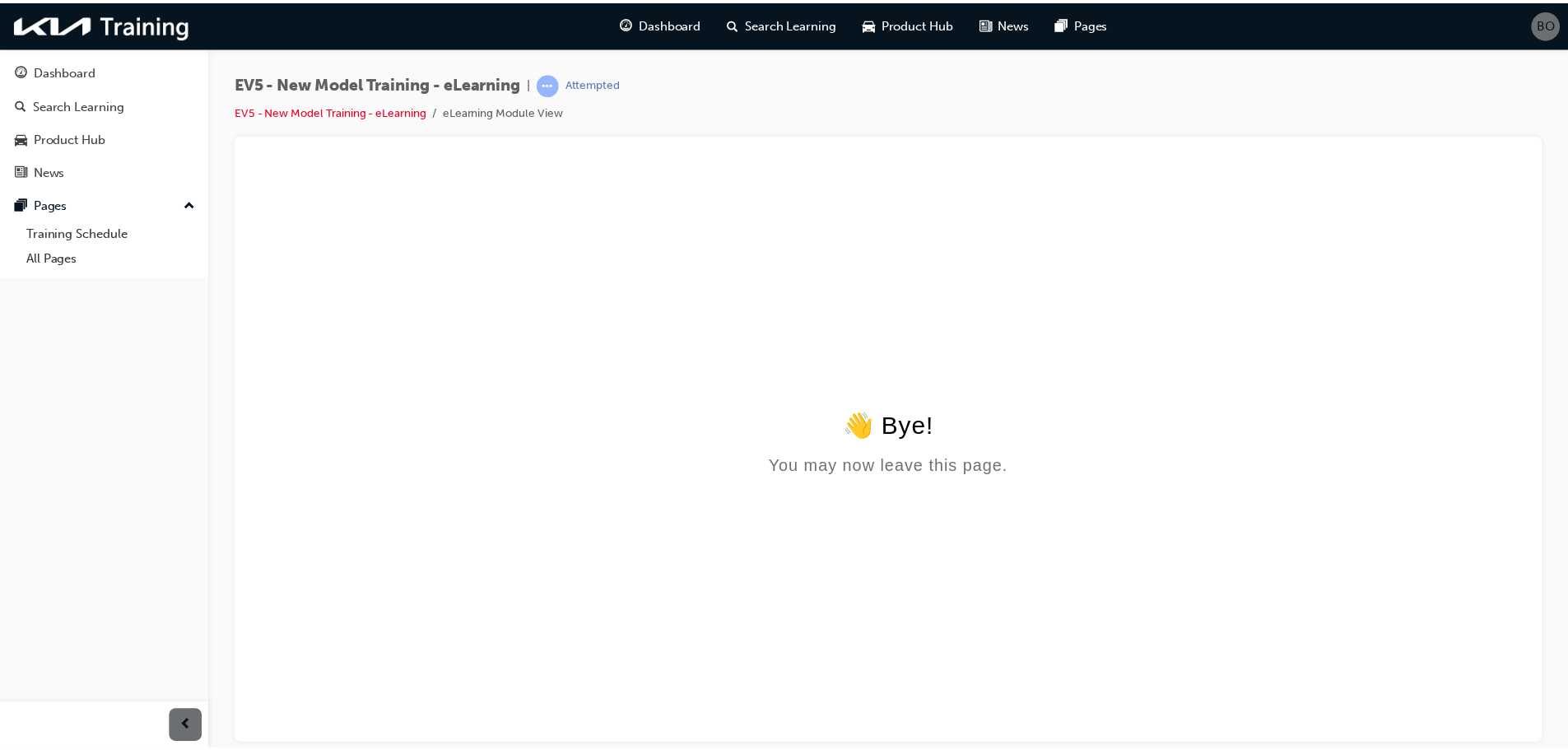
scroll to position [0, 0]
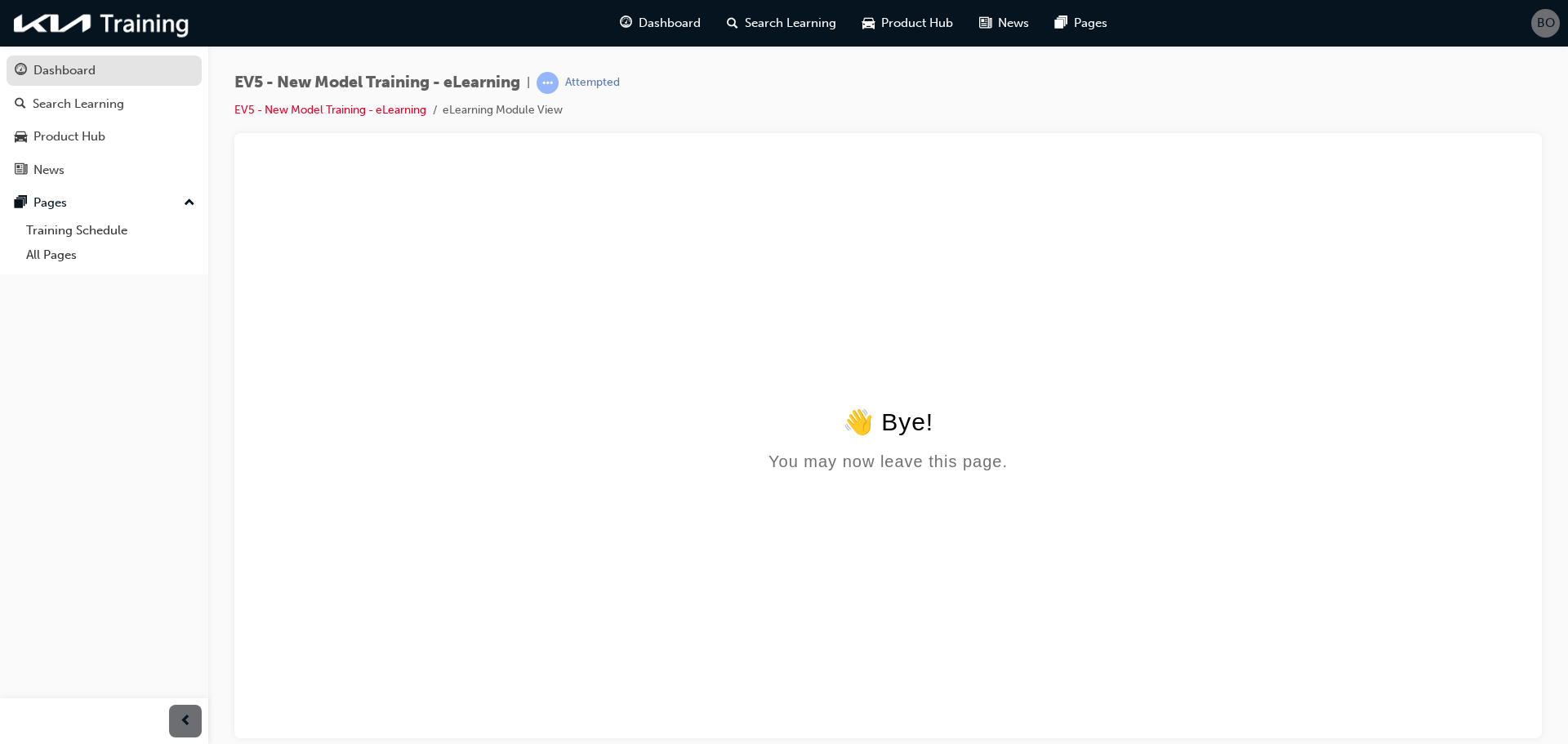
click at [86, 68] on div "Dashboard" at bounding box center [64, 71] width 62 height 18
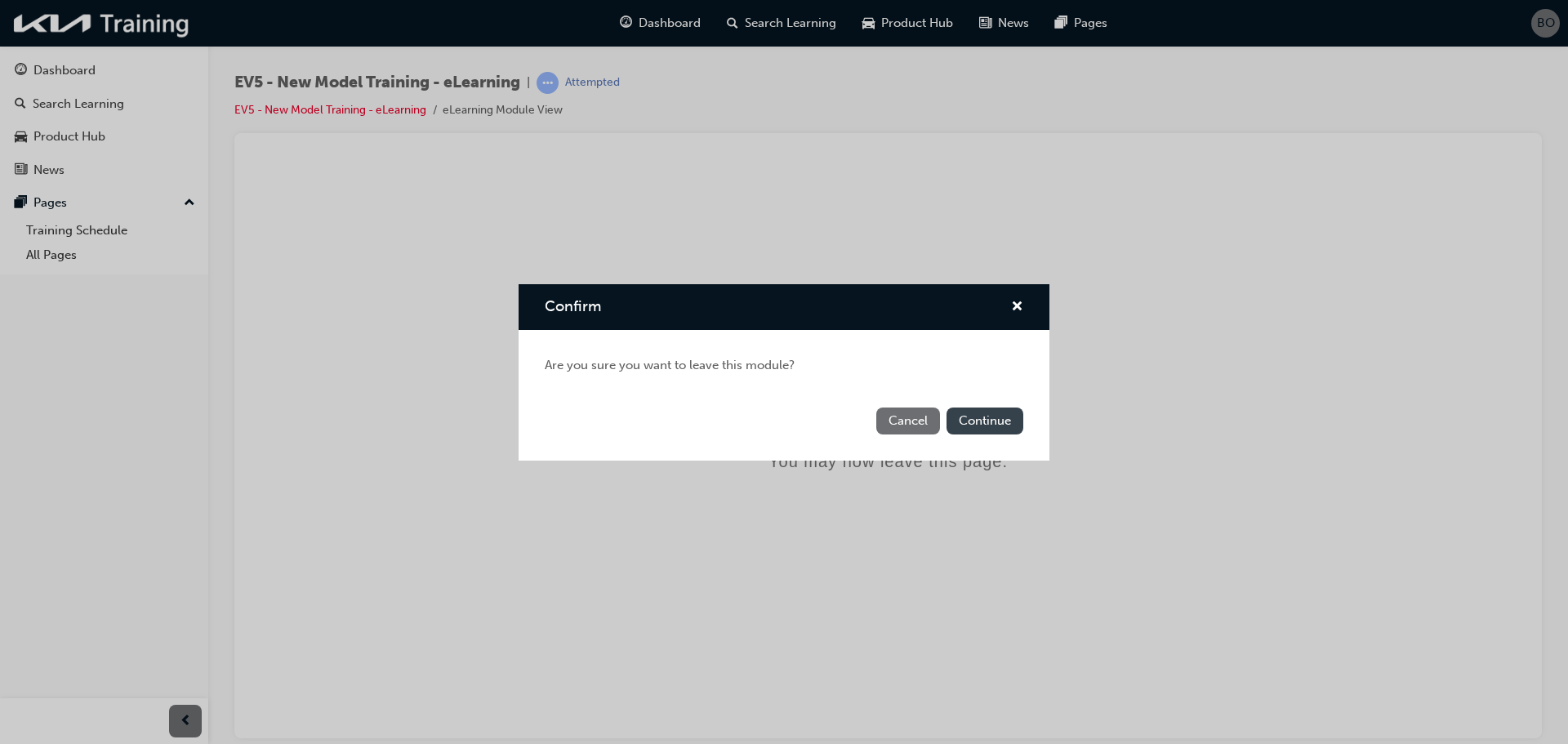
click at [1011, 424] on button "Continue" at bounding box center [984, 420] width 76 height 27
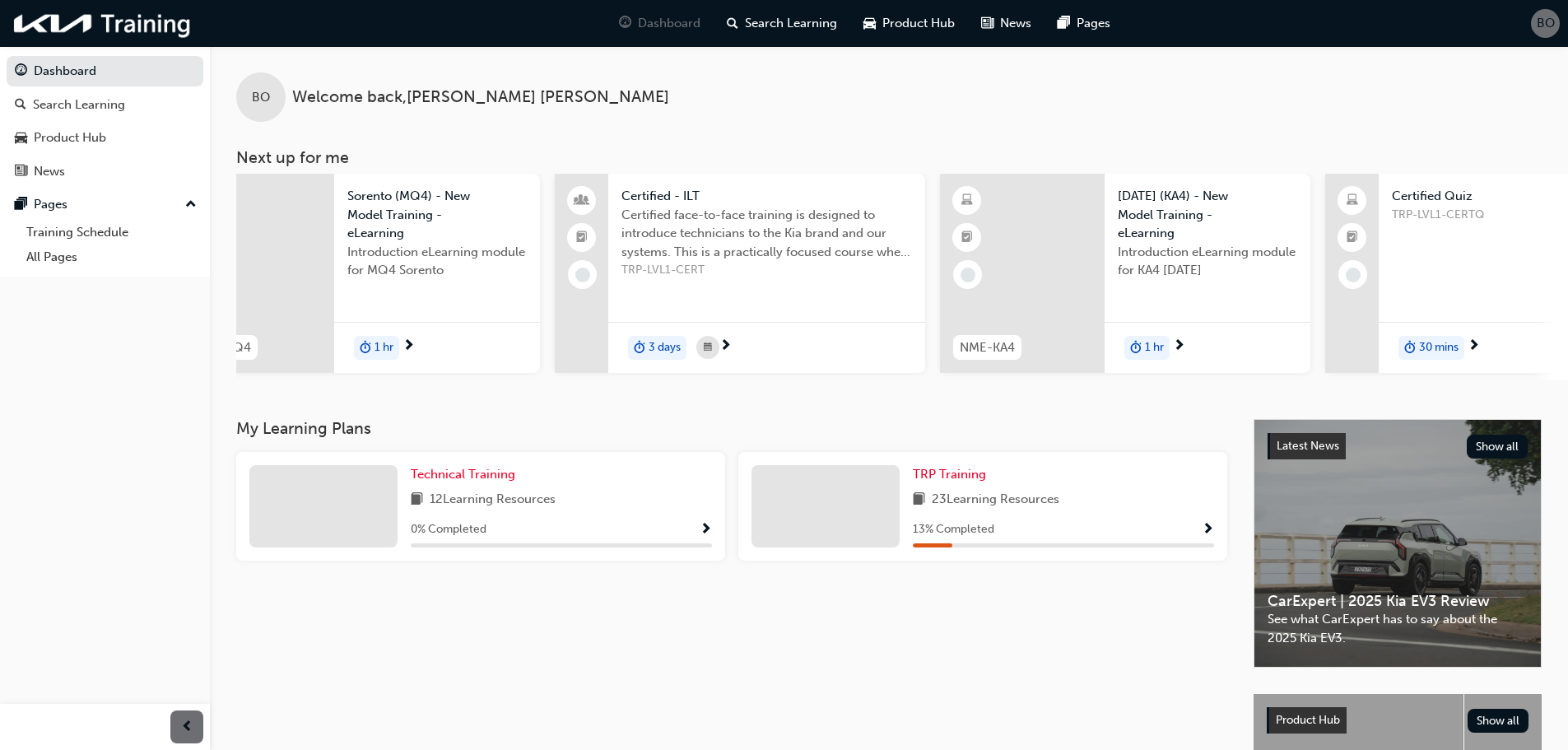
scroll to position [0, 77]
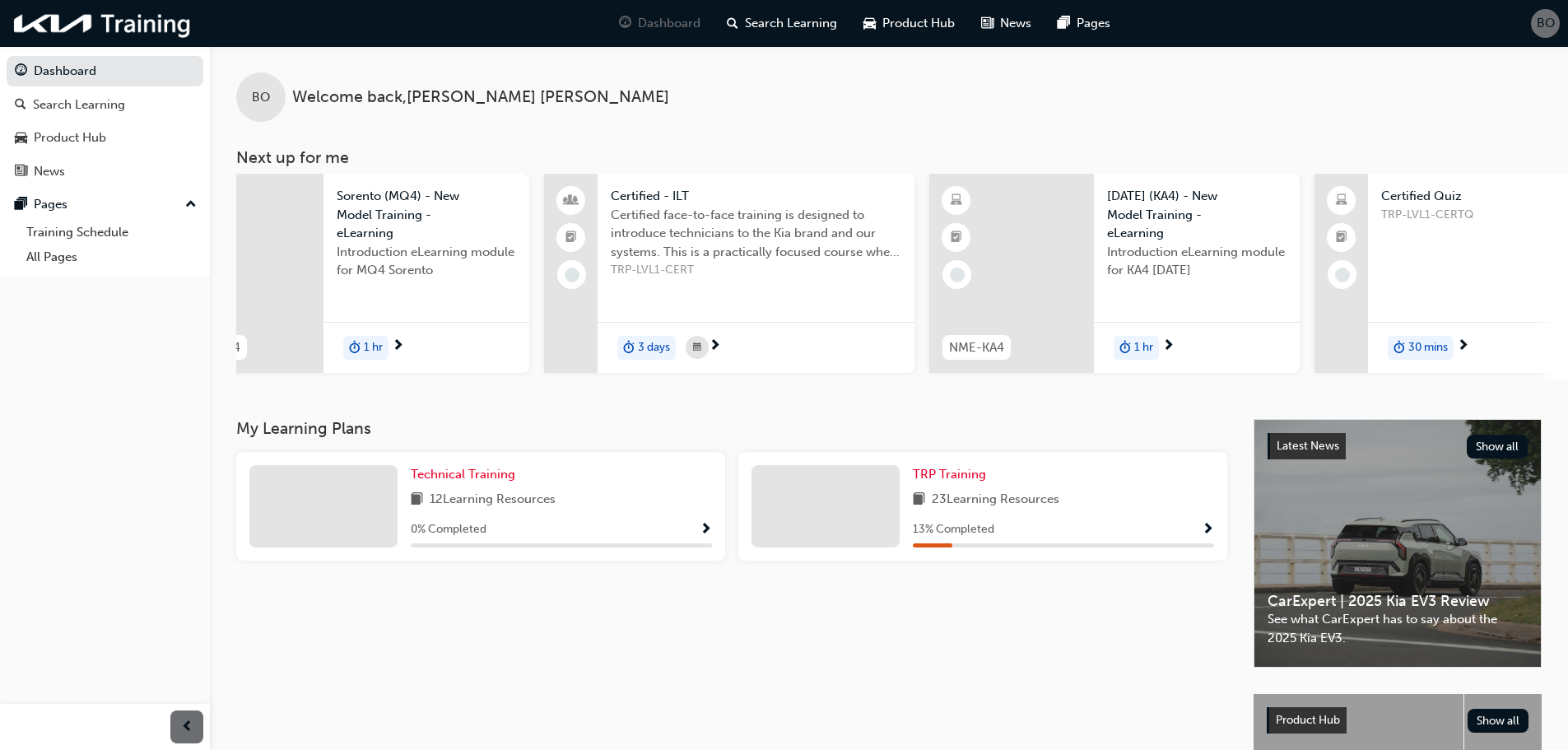
click at [725, 257] on span "Certified face-to-face training is designed to introduce technicians to the Kia…" at bounding box center [756, 234] width 291 height 56
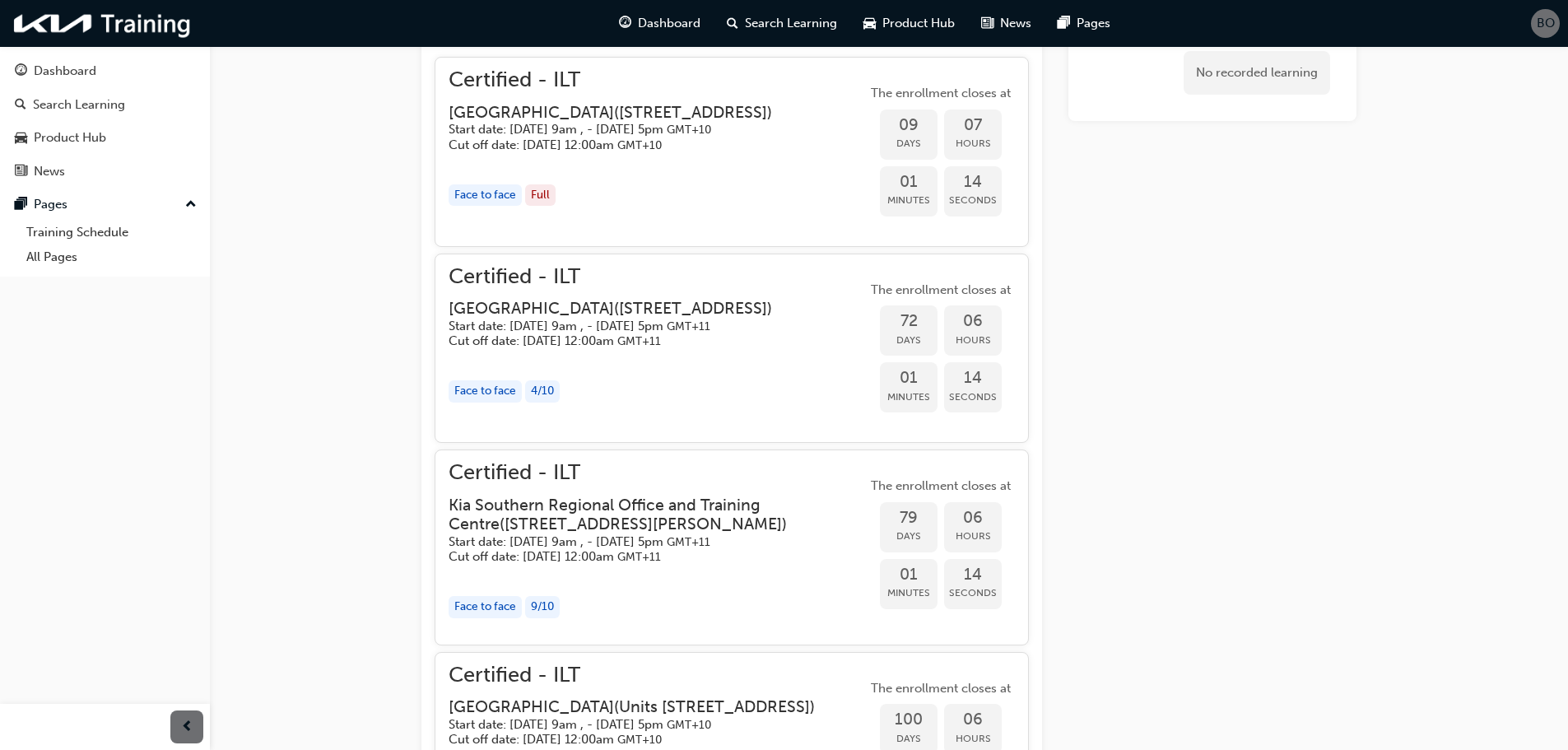
scroll to position [1194, 0]
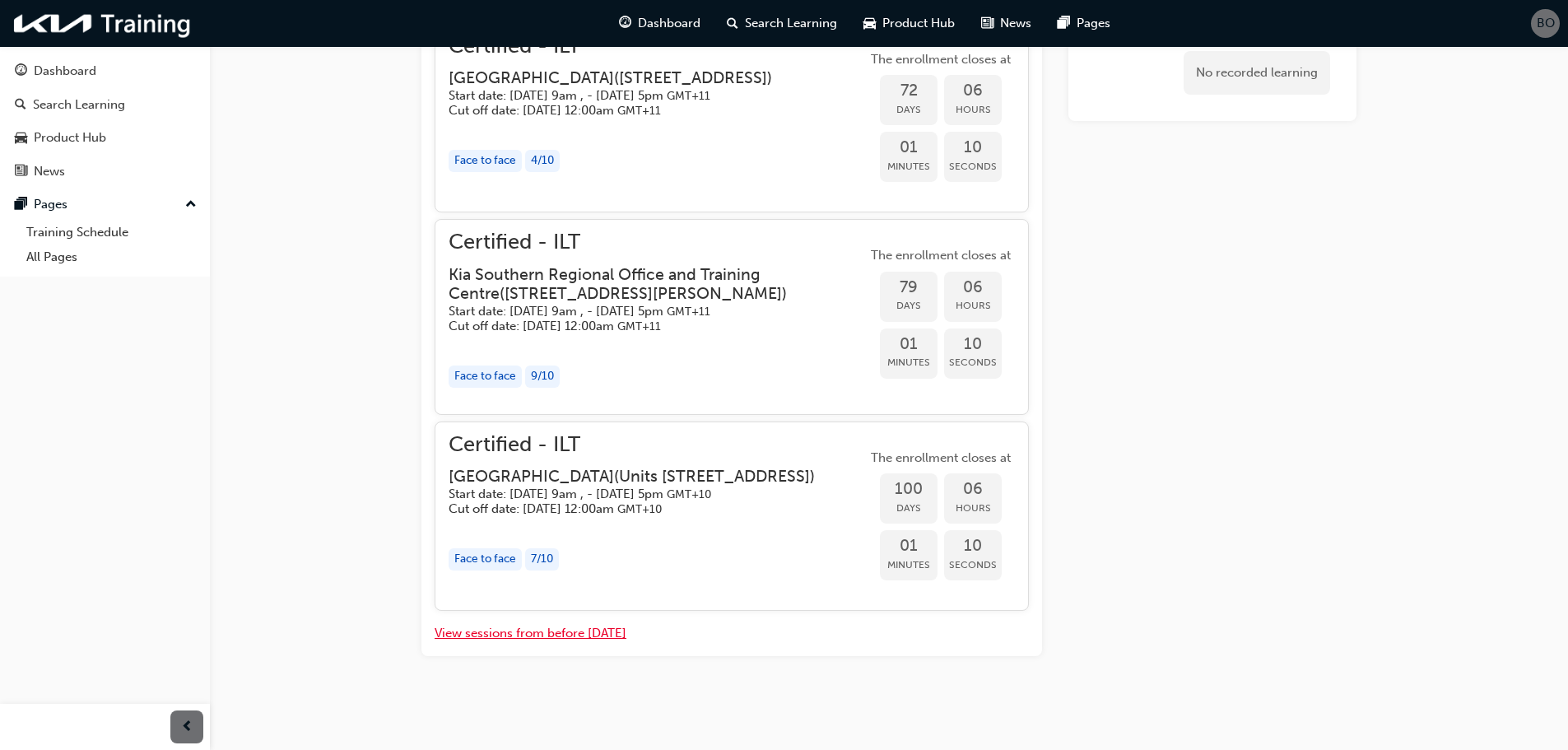
click at [591, 639] on button "View sessions from before [DATE]" at bounding box center [530, 633] width 192 height 19
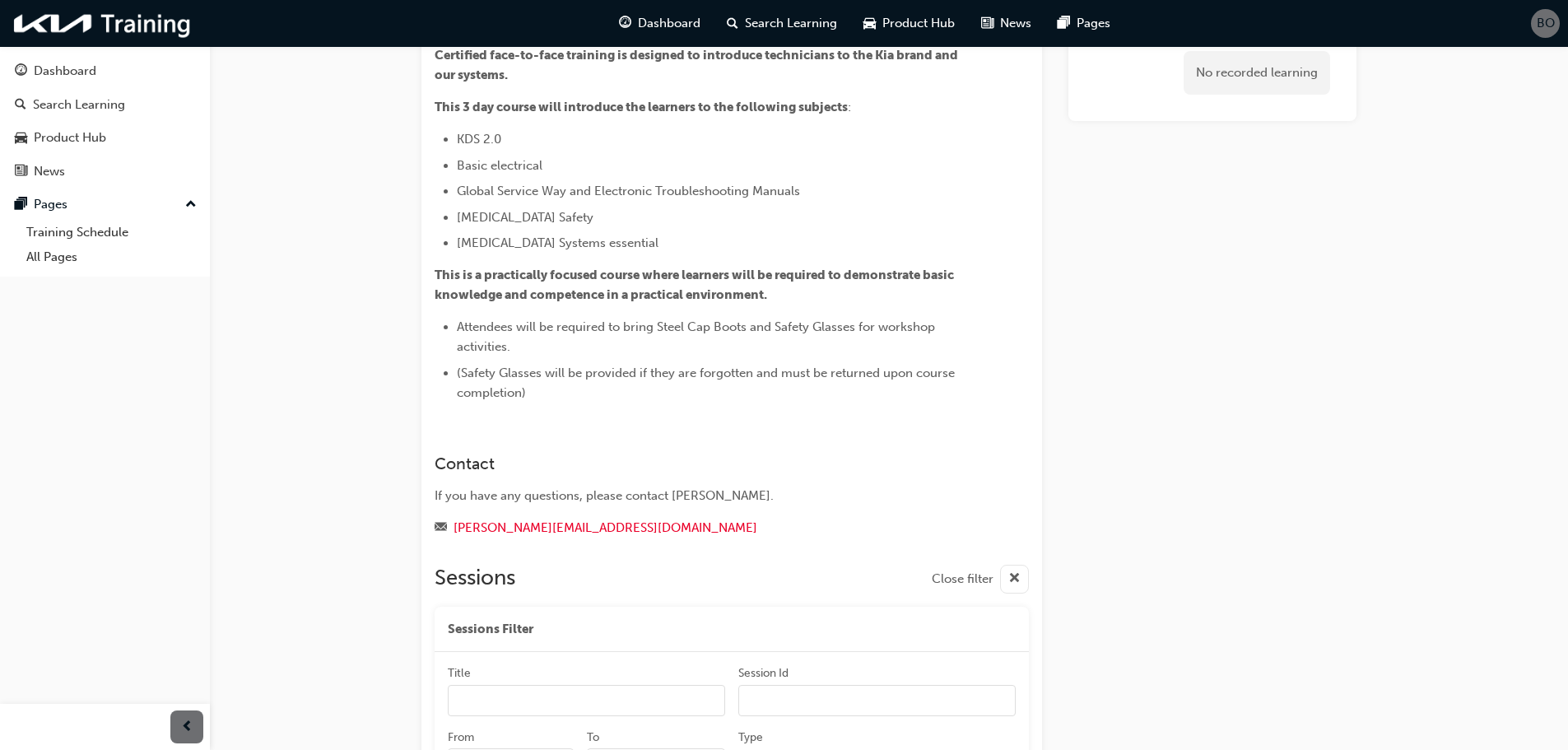
scroll to position [576, 0]
